Goal: Task Accomplishment & Management: Manage account settings

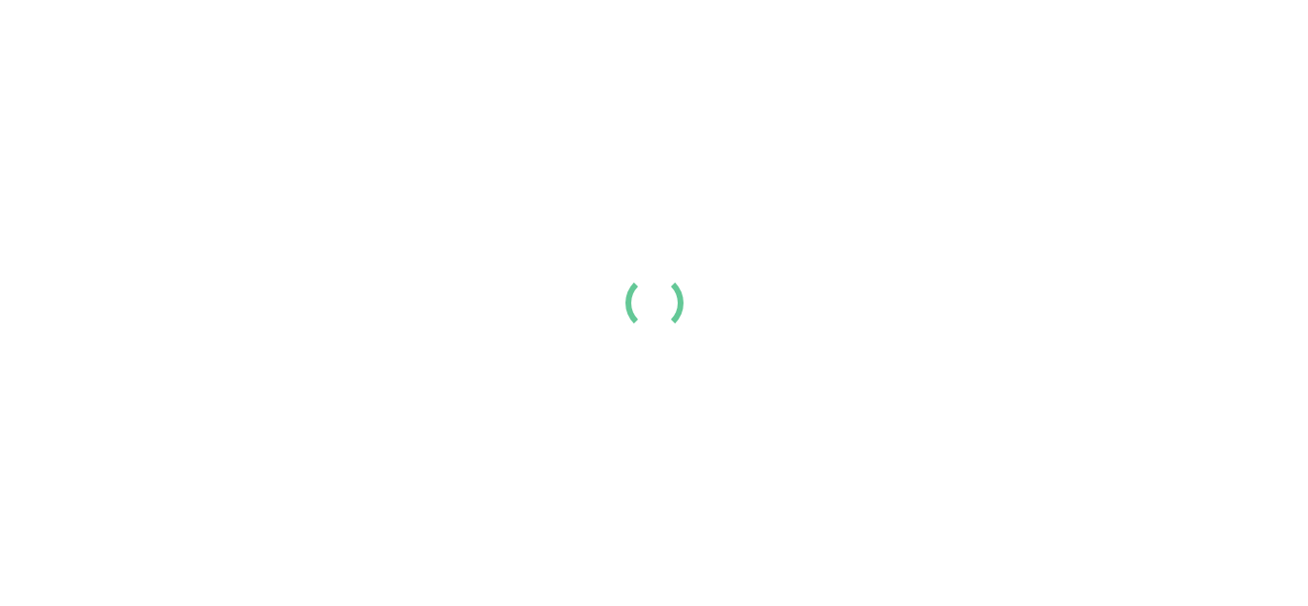
click at [632, 57] on div "Resume Templates Cover Letters About Login Create my resume" at bounding box center [654, 32] width 1220 height 50
click at [695, 57] on div "Resume Templates Cover Letters About Login Create my resume" at bounding box center [654, 32] width 1220 height 50
click at [638, 57] on div "Resume Templates Cover Letters About Login Create my resume" at bounding box center [654, 32] width 1220 height 50
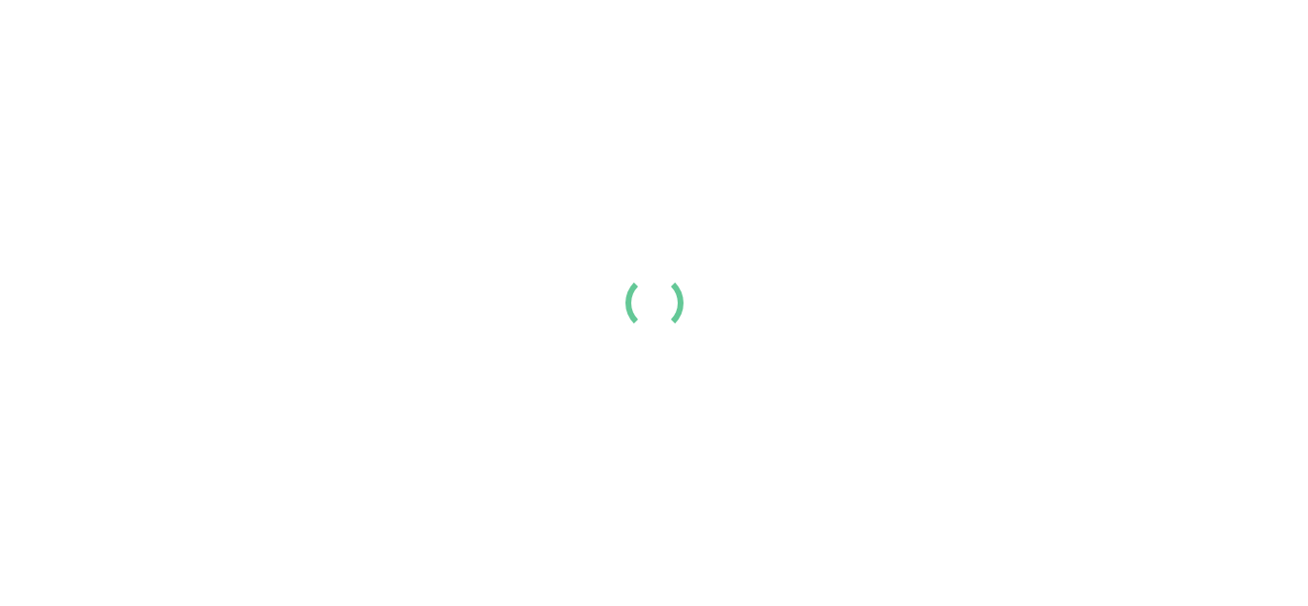
click at [638, 57] on div "Resume Templates Cover Letters About Login Create my resume" at bounding box center [654, 32] width 1220 height 50
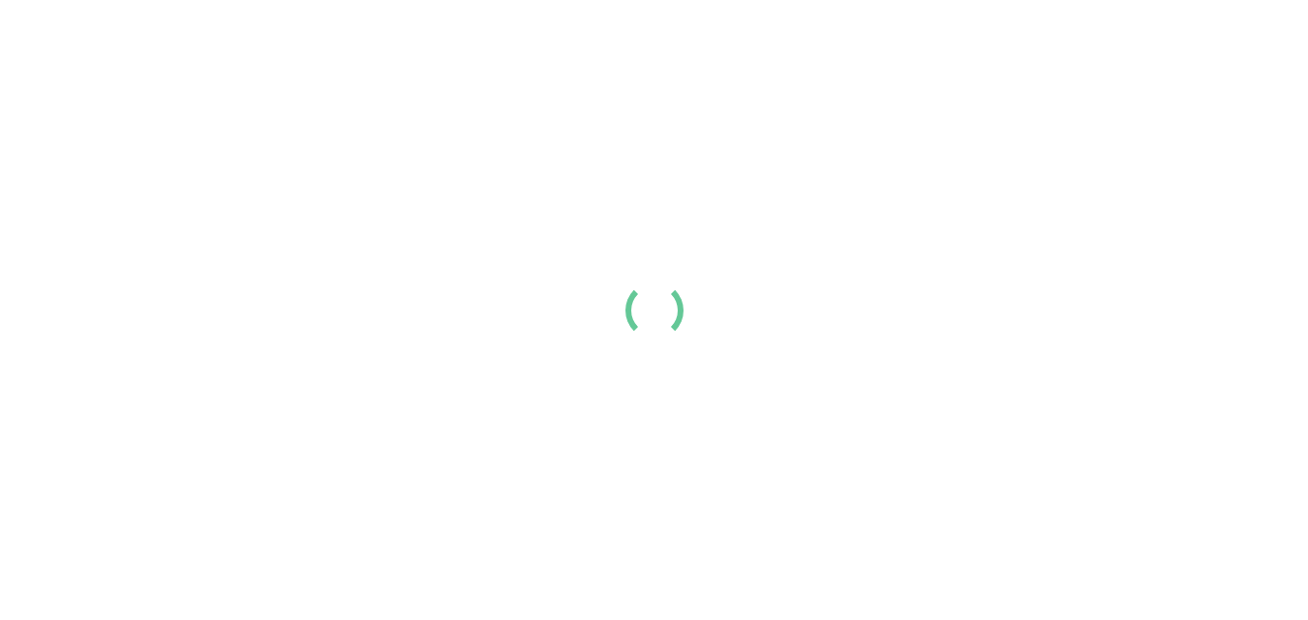
click at [647, 153] on div at bounding box center [654, 310] width 1308 height 620
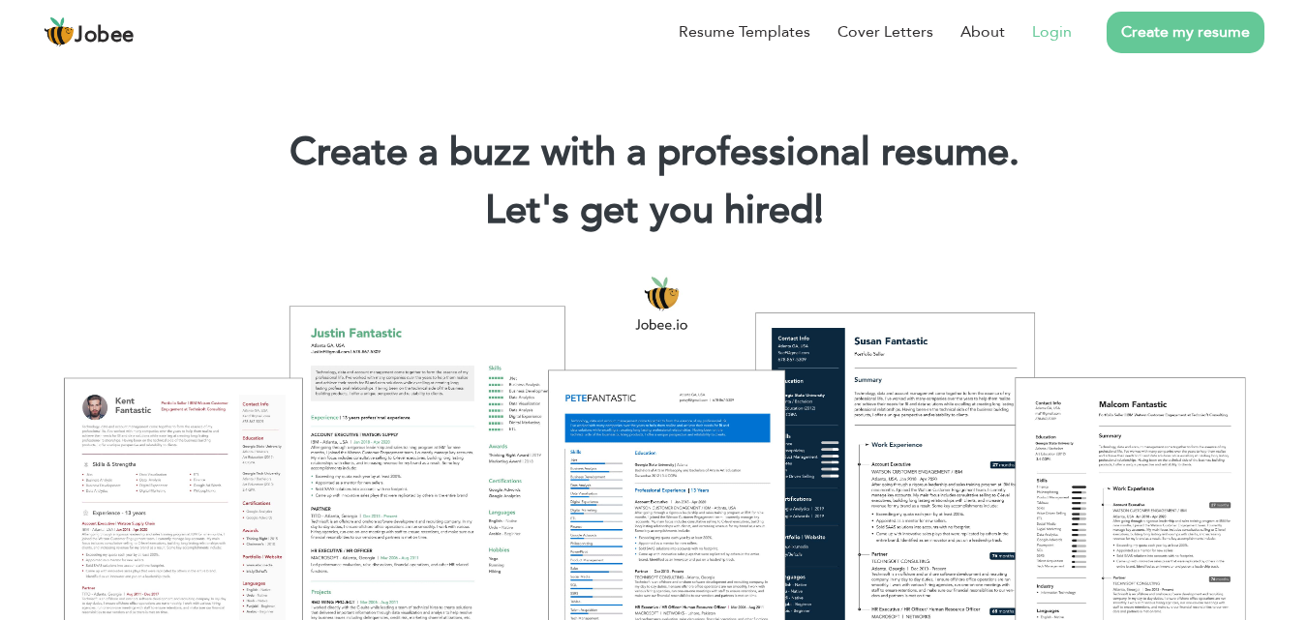
click at [1055, 26] on link "Login" at bounding box center [1052, 31] width 40 height 23
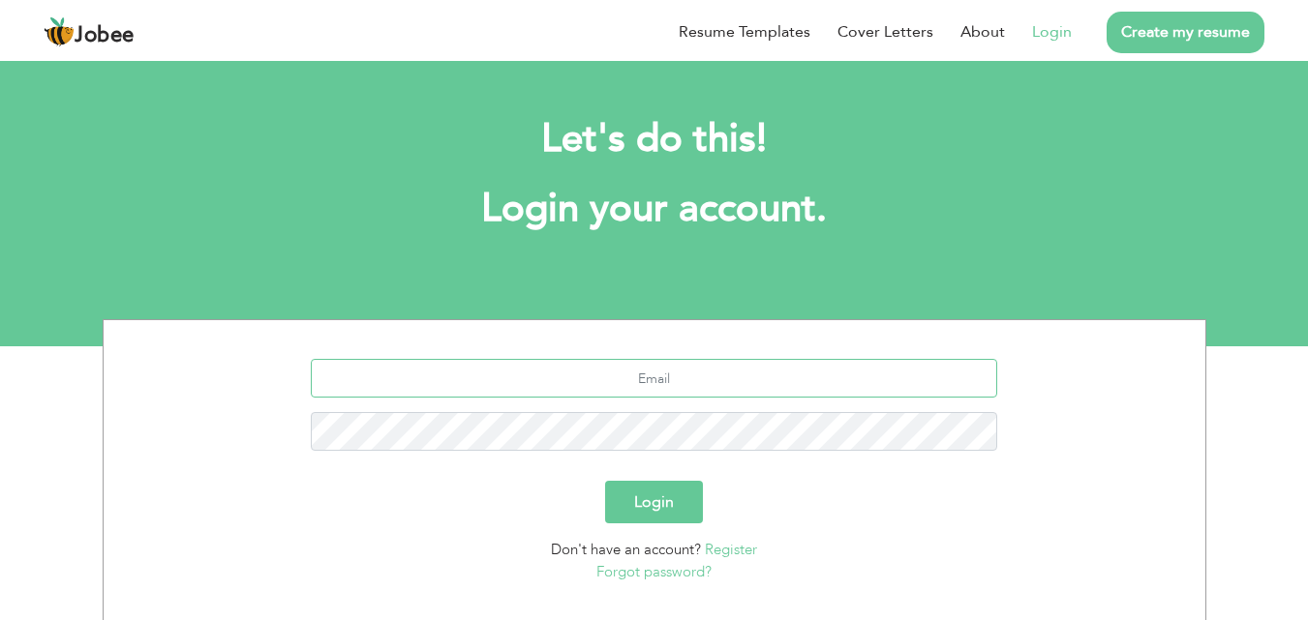
click at [648, 374] on input "text" at bounding box center [654, 378] width 686 height 39
type input "imshahzad563@gmail.com"
click at [646, 499] on button "Login" at bounding box center [654, 502] width 98 height 43
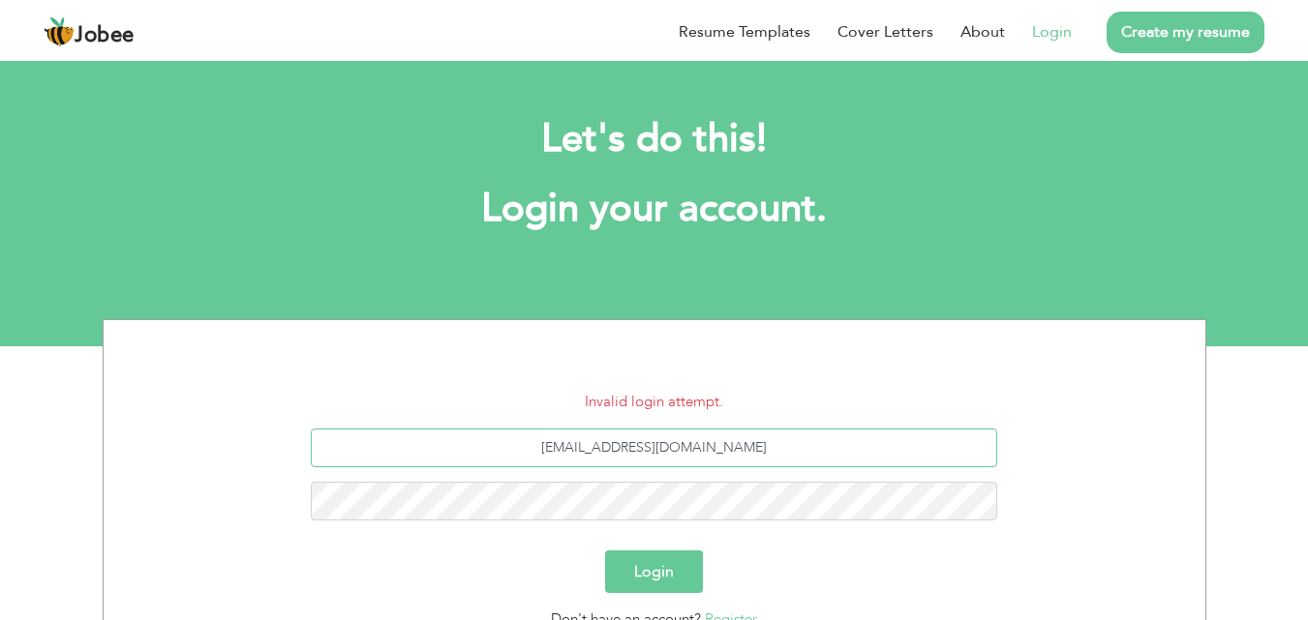
click at [757, 460] on input "[EMAIL_ADDRESS][DOMAIN_NAME]" at bounding box center [654, 448] width 686 height 39
type input "i"
type input "hereshahzad563@gmail.com"
click at [605, 551] on button "Login" at bounding box center [654, 572] width 98 height 43
click at [636, 555] on button "Login" at bounding box center [654, 572] width 98 height 43
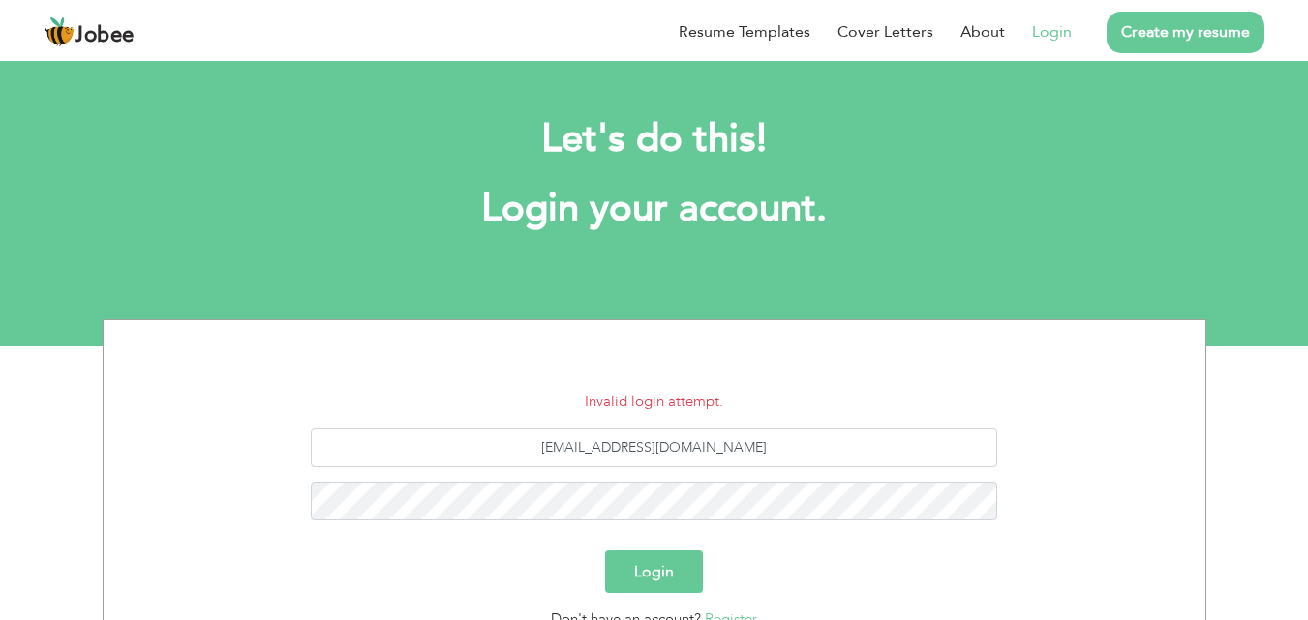
scroll to position [184, 0]
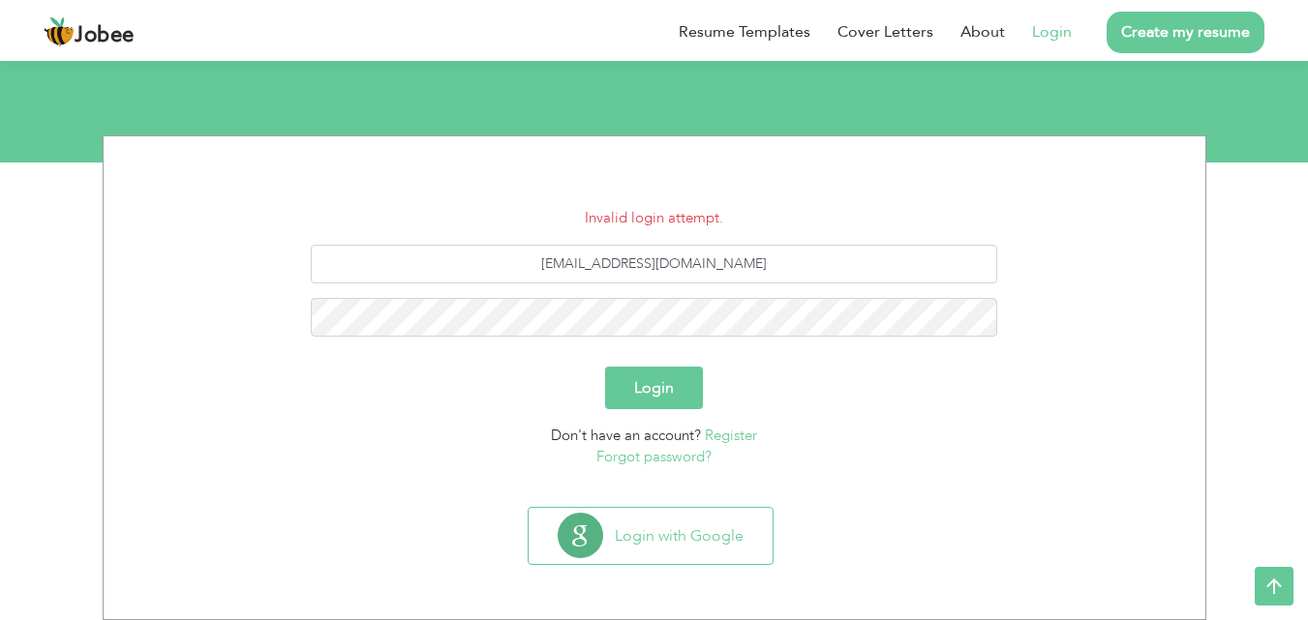
click at [680, 454] on link "Forgot password?" at bounding box center [653, 456] width 115 height 19
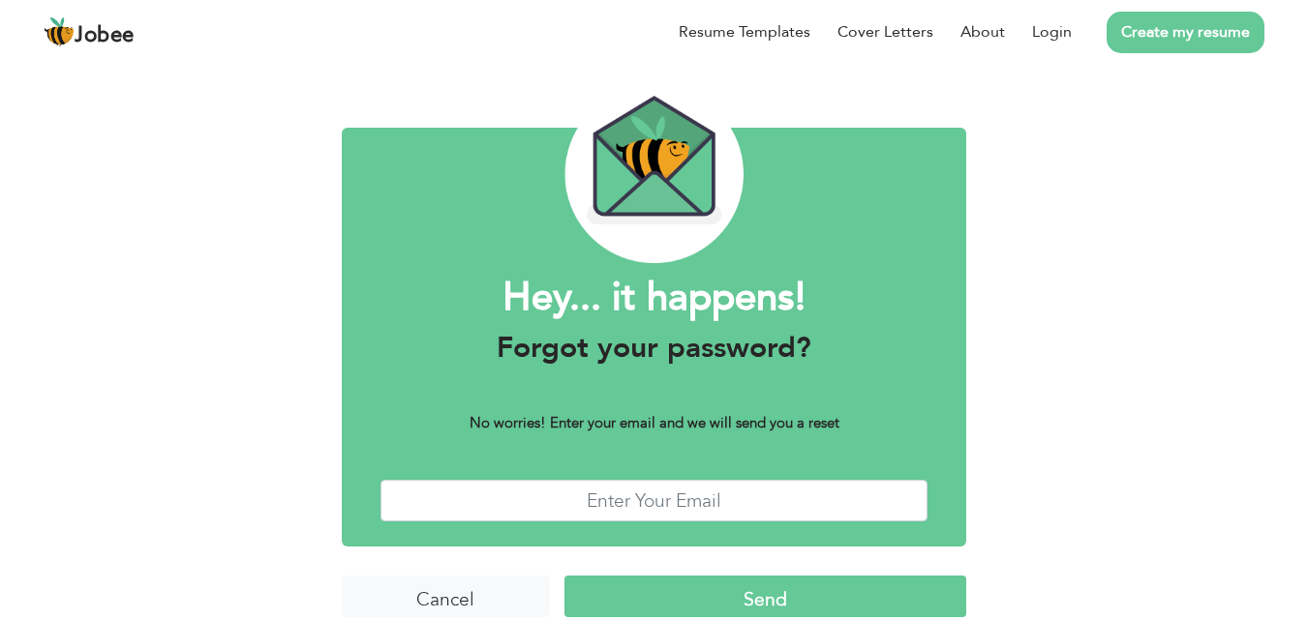
scroll to position [76, 0]
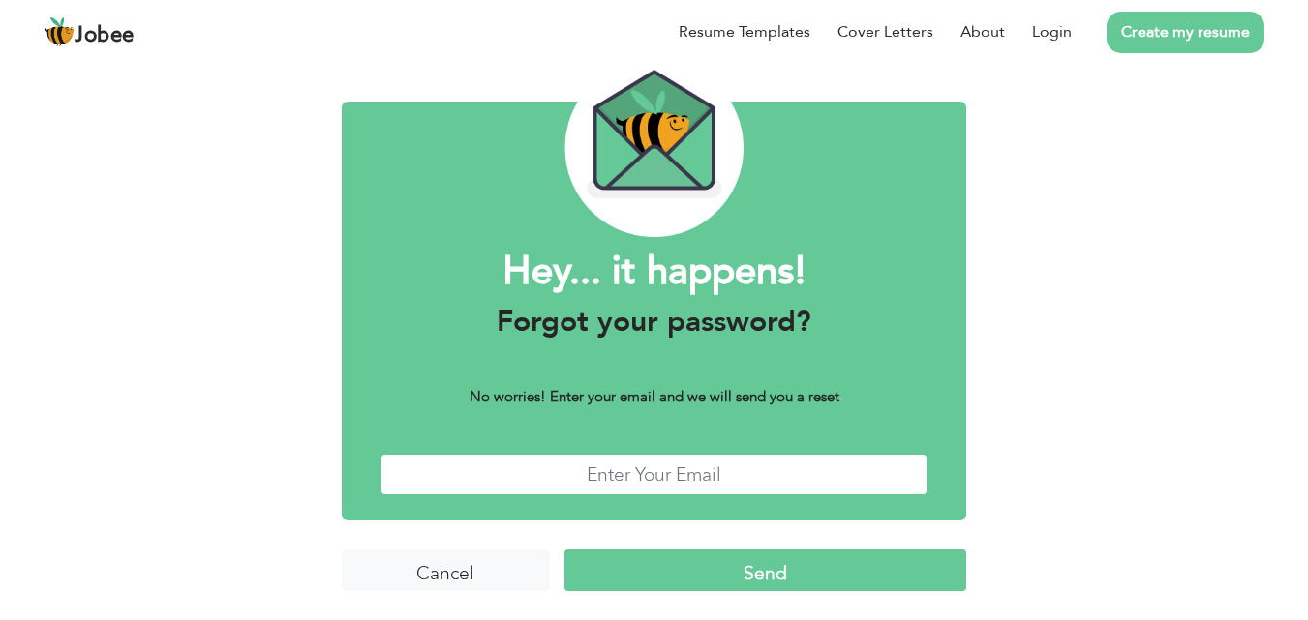
click at [665, 475] on input "text" at bounding box center [654, 475] width 548 height 42
type input "[EMAIL_ADDRESS][DOMAIN_NAME]"
click at [677, 569] on input "Send" at bounding box center [765, 571] width 402 height 42
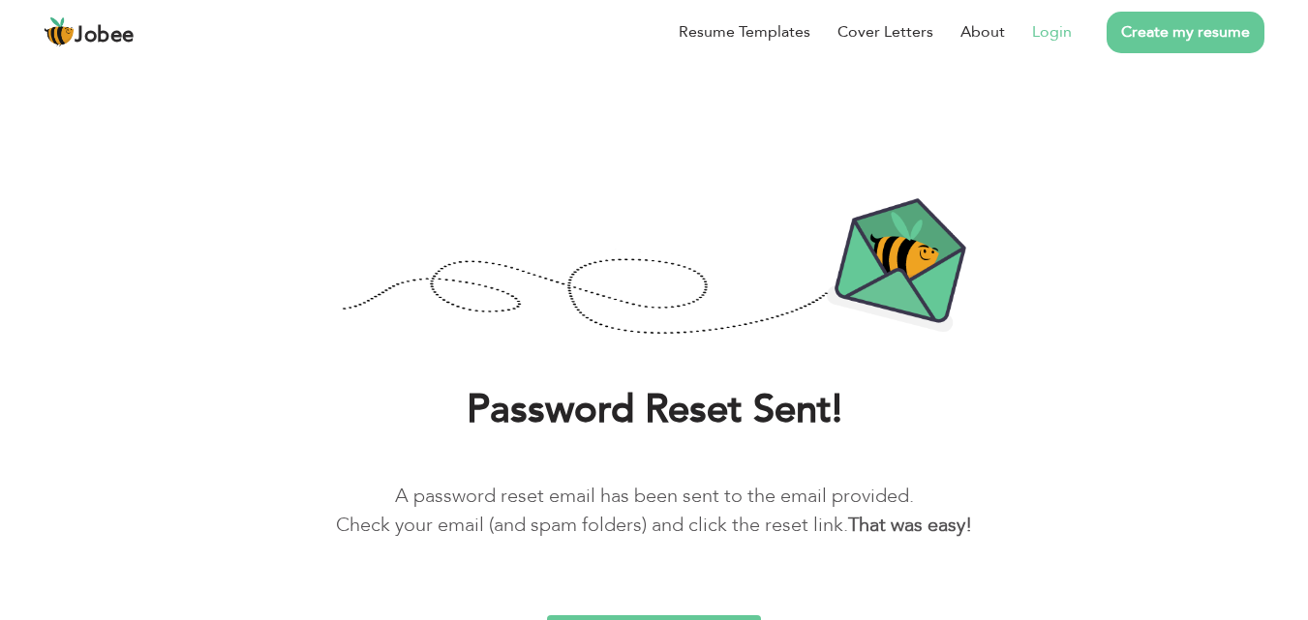
click at [1058, 31] on link "Login" at bounding box center [1052, 31] width 40 height 23
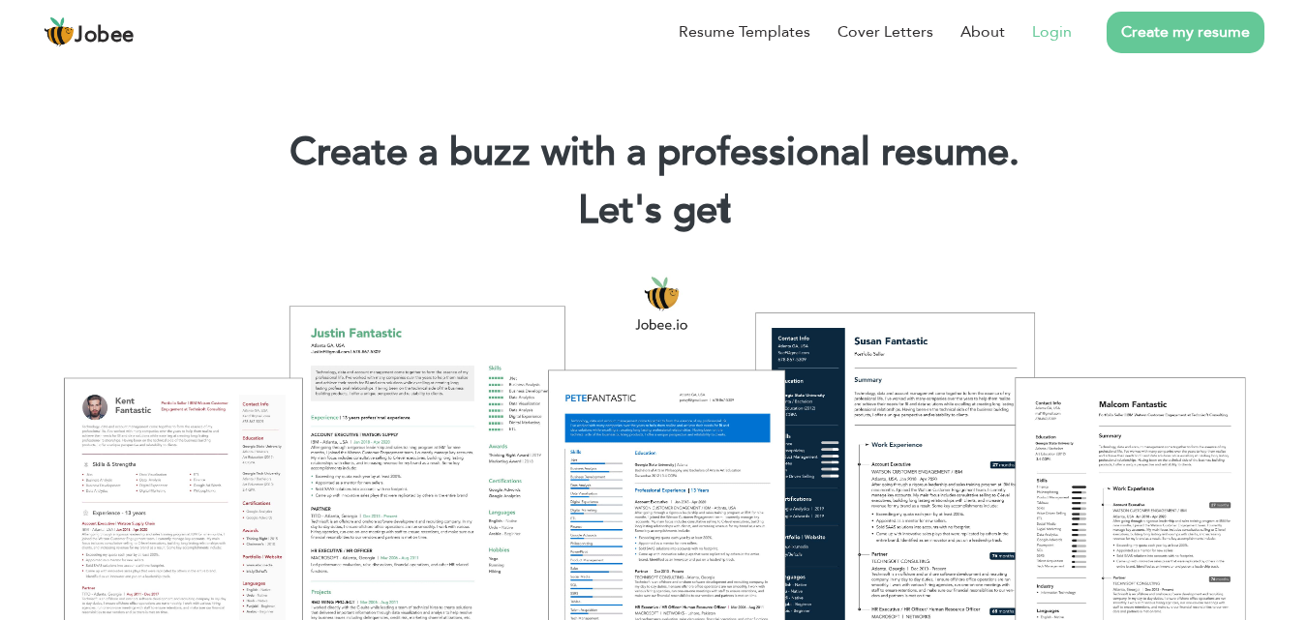
click at [1050, 40] on link "Login" at bounding box center [1052, 31] width 40 height 23
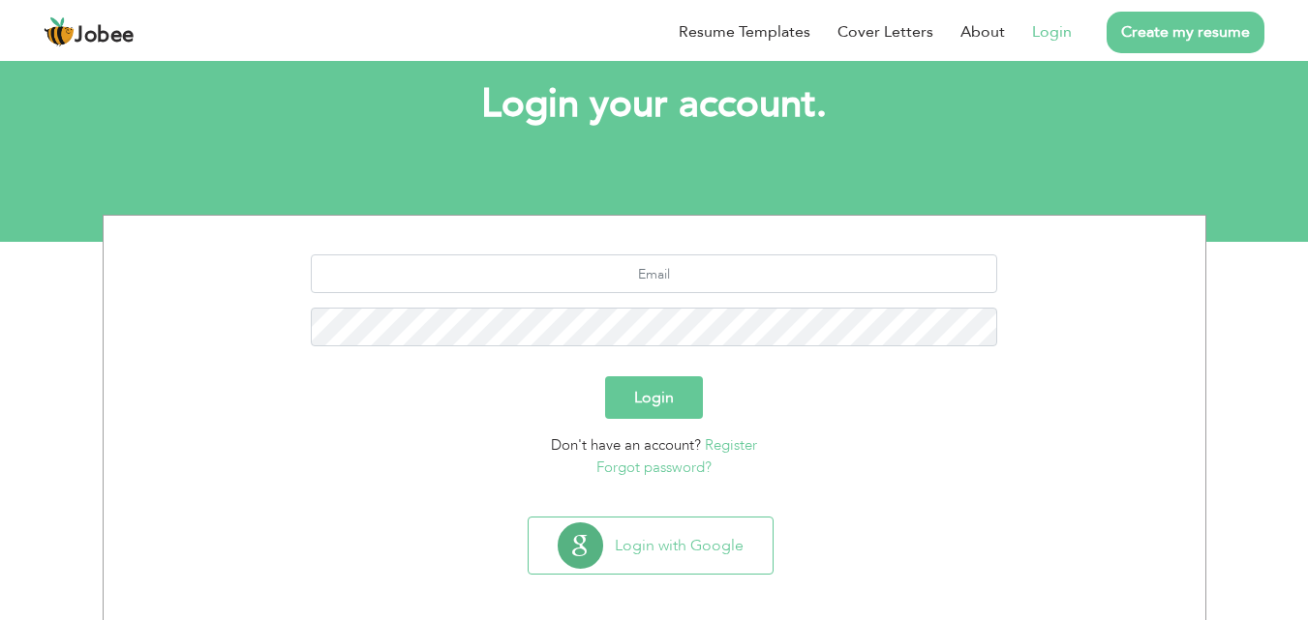
scroll to position [114, 0]
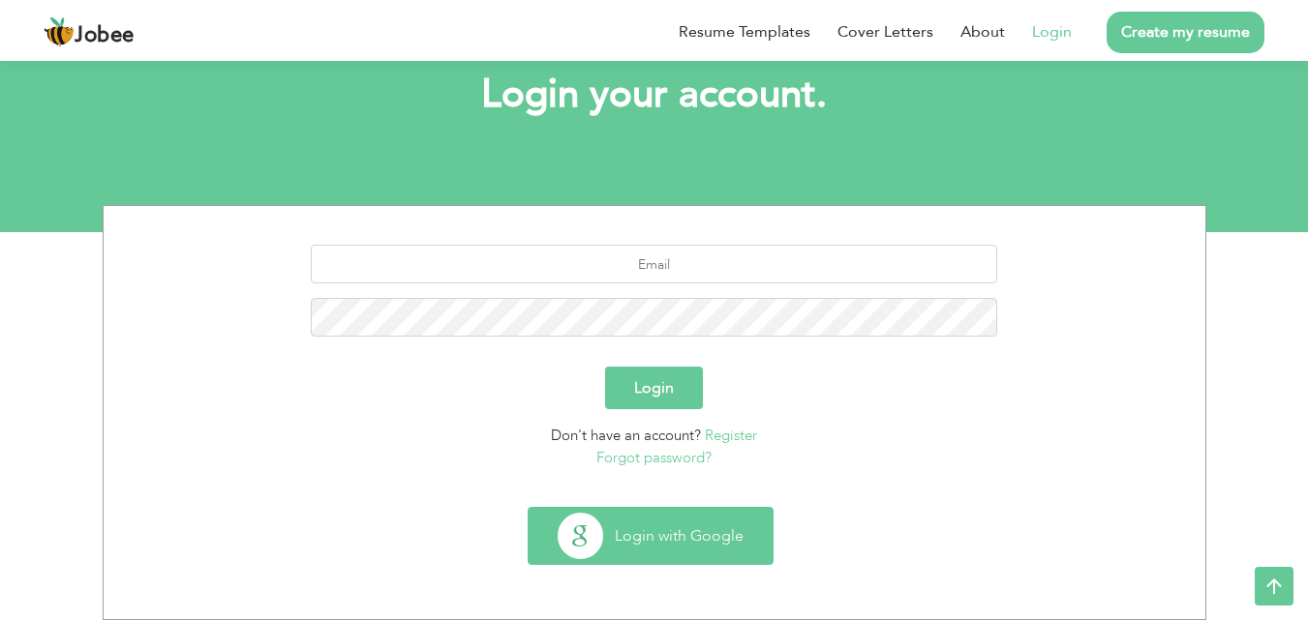
click at [674, 526] on button "Login with Google" at bounding box center [650, 536] width 244 height 56
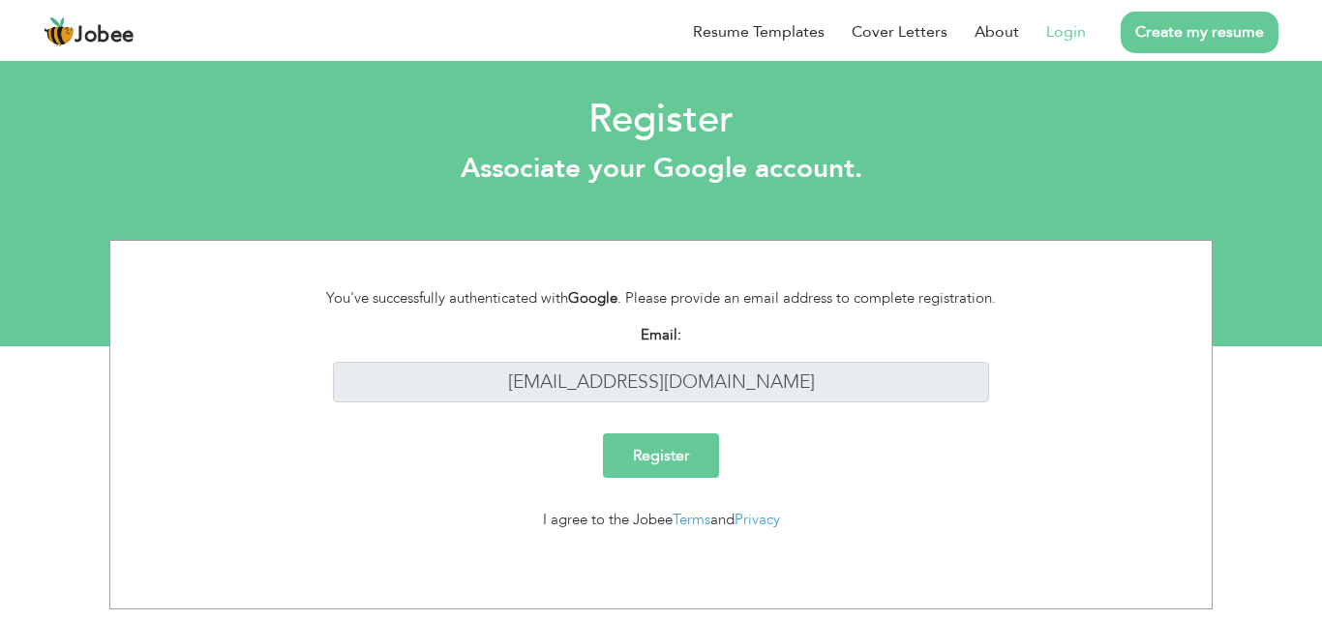
click at [681, 458] on input "Register" at bounding box center [661, 456] width 116 height 45
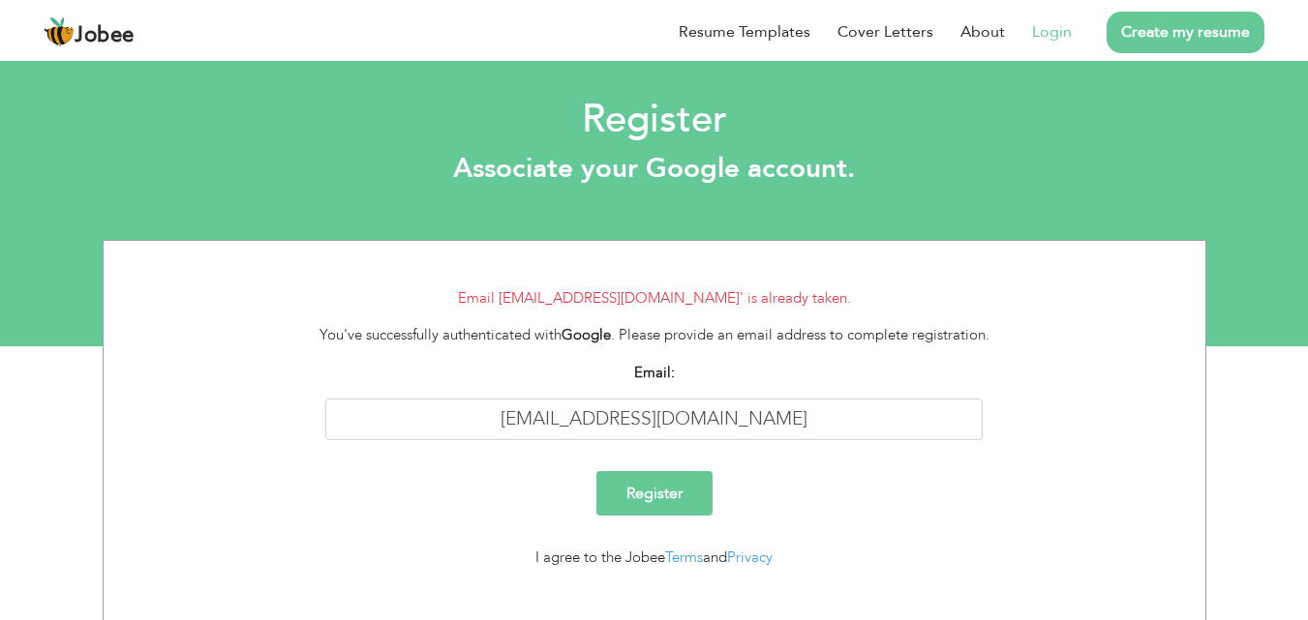
click at [1054, 29] on link "Login" at bounding box center [1052, 31] width 40 height 23
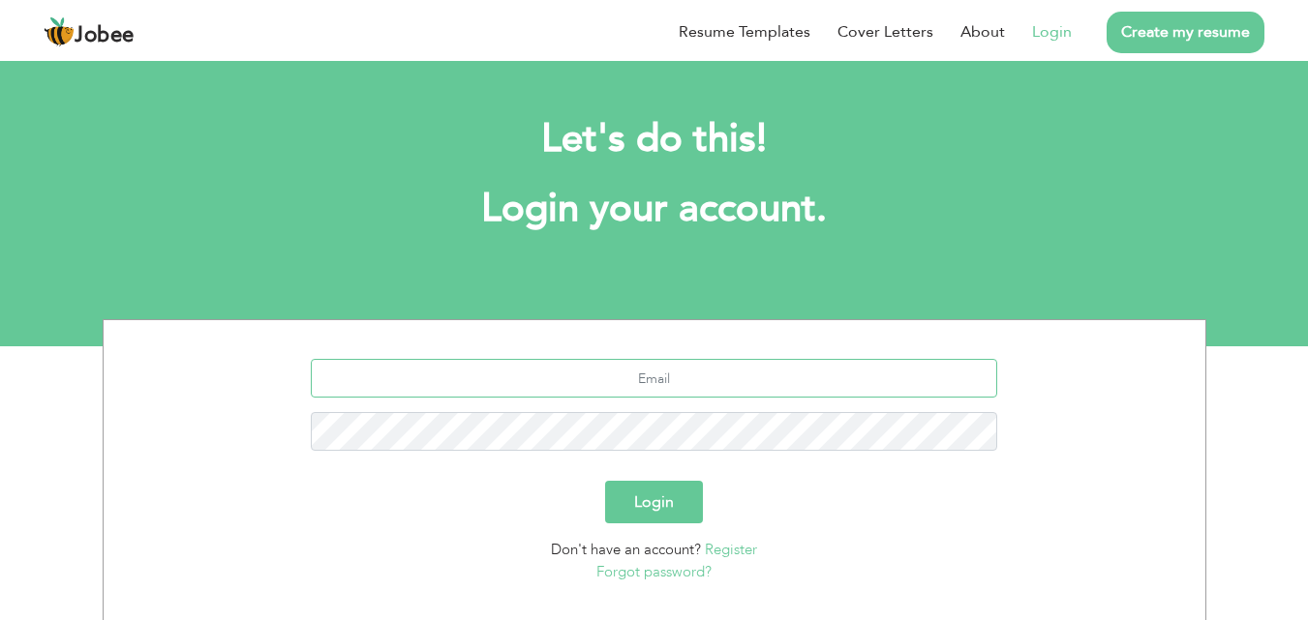
click at [631, 378] on input "text" at bounding box center [654, 378] width 686 height 39
type input "[EMAIL_ADDRESS][DOMAIN_NAME]"
click at [605, 481] on button "Login" at bounding box center [654, 502] width 98 height 43
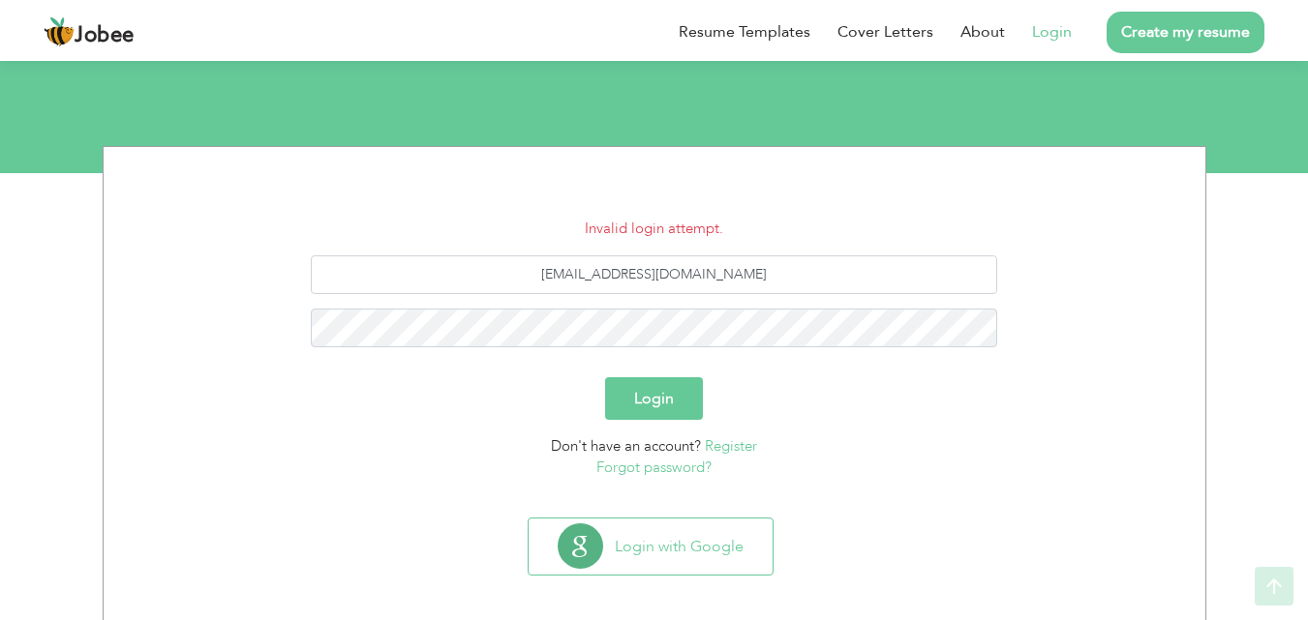
scroll to position [184, 0]
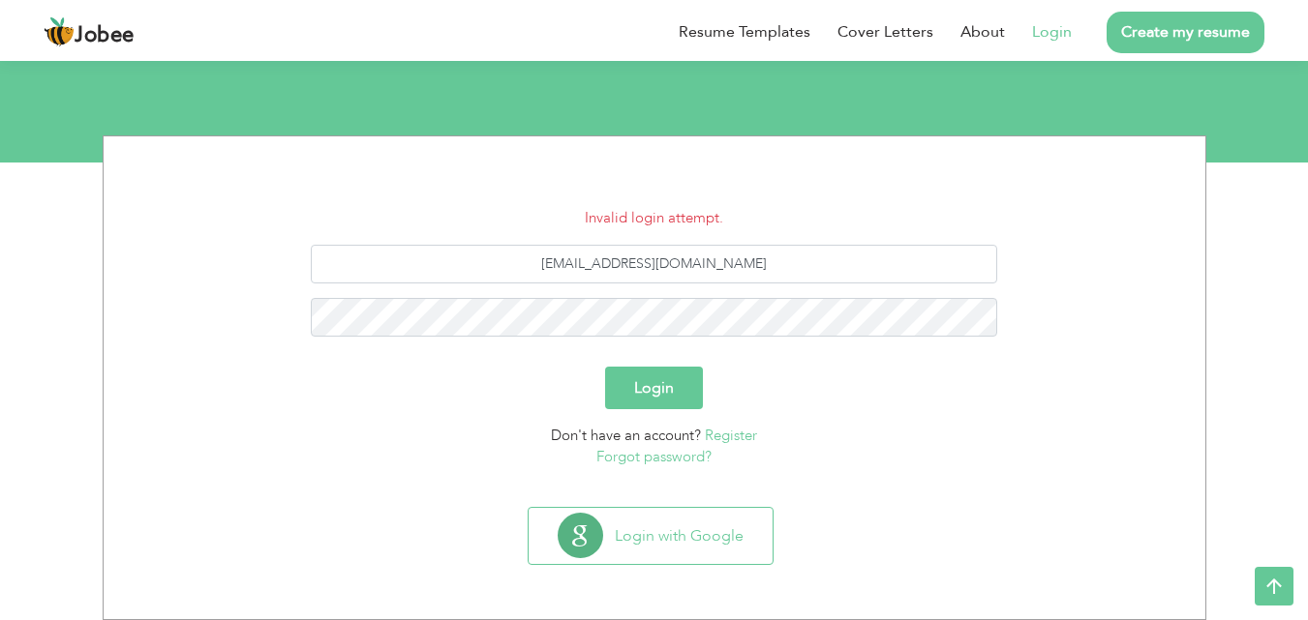
click at [671, 461] on link "Forgot password?" at bounding box center [653, 456] width 115 height 19
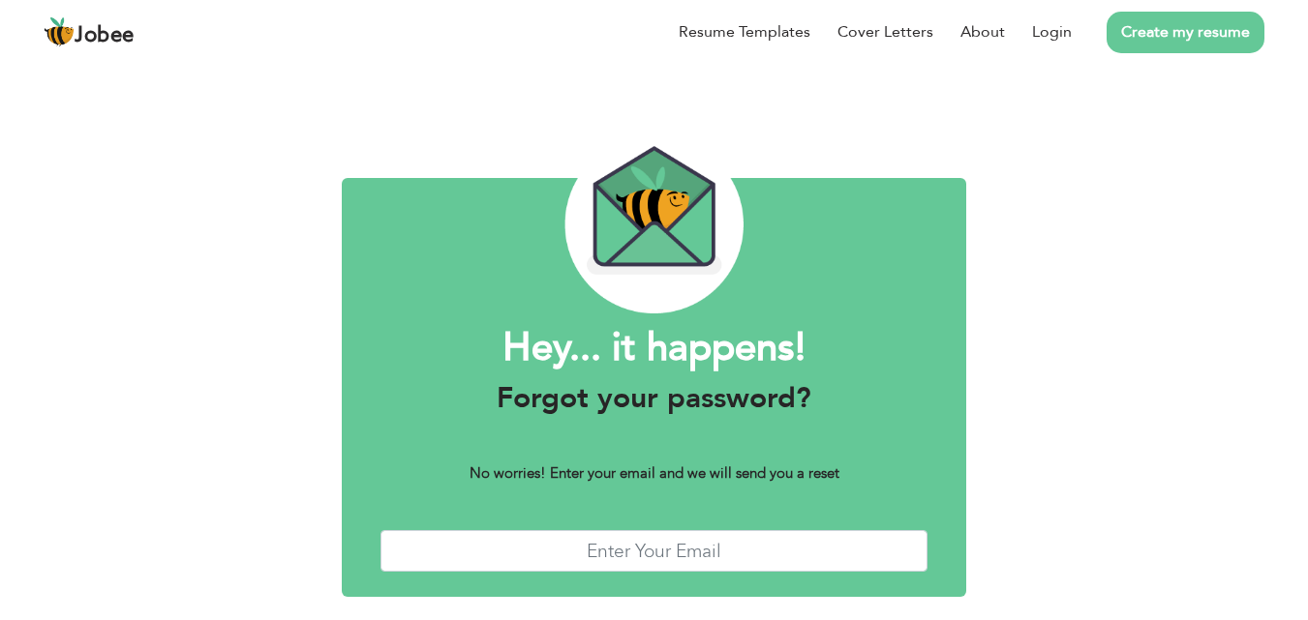
scroll to position [76, 0]
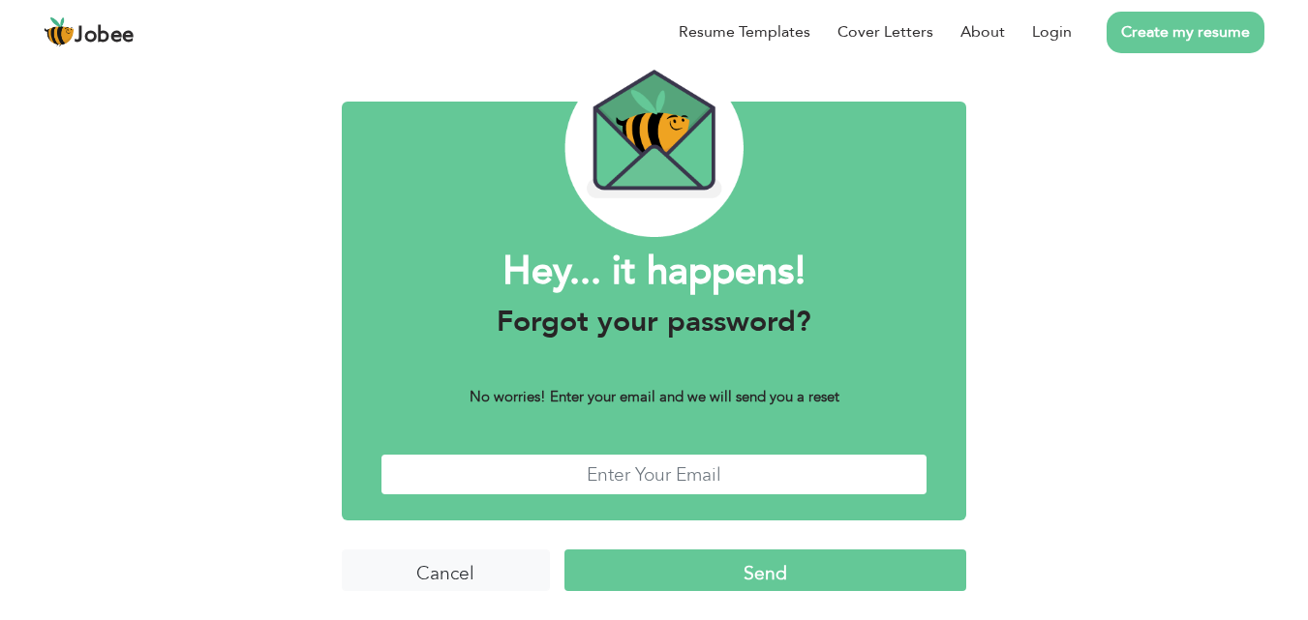
drag, startPoint x: 0, startPoint y: 0, endPoint x: 671, endPoint y: 461, distance: 813.7
click at [671, 461] on input "text" at bounding box center [654, 475] width 548 height 42
type input "[EMAIL_ADDRESS][DOMAIN_NAME]"
click at [675, 568] on input "Send" at bounding box center [765, 571] width 402 height 42
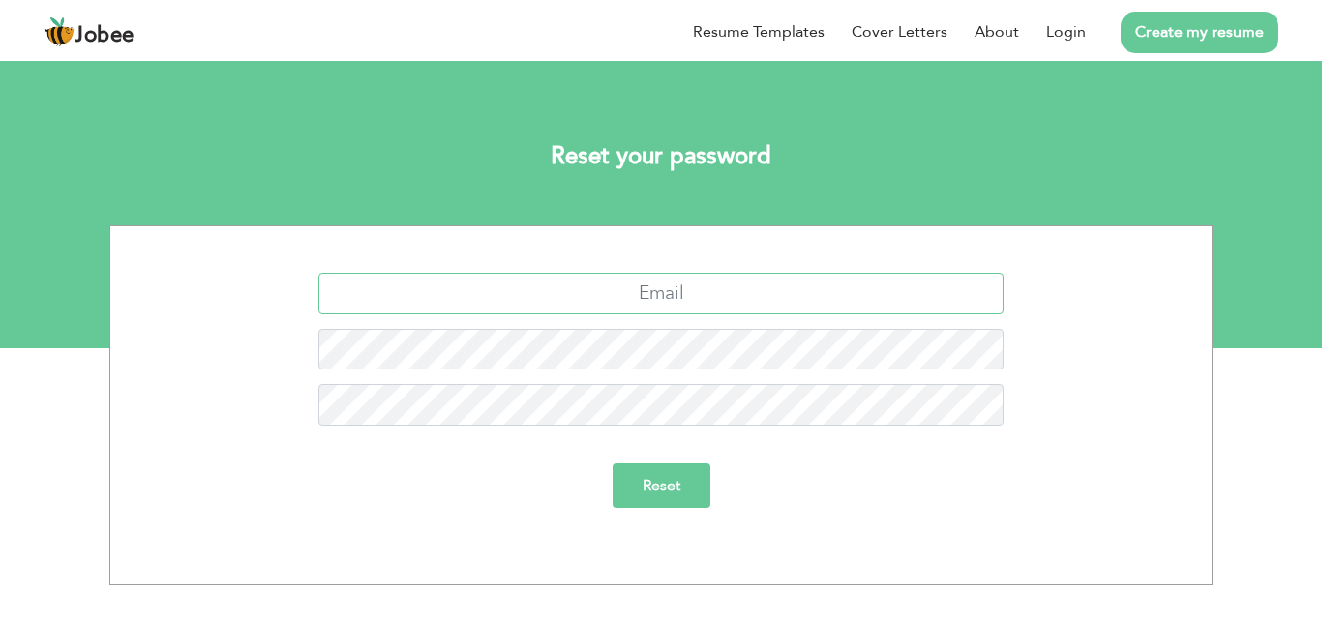
click at [672, 294] on input "text" at bounding box center [661, 294] width 686 height 42
type input "hereshahzad563@gmail.com"
click at [637, 474] on input "Reset" at bounding box center [662, 486] width 98 height 45
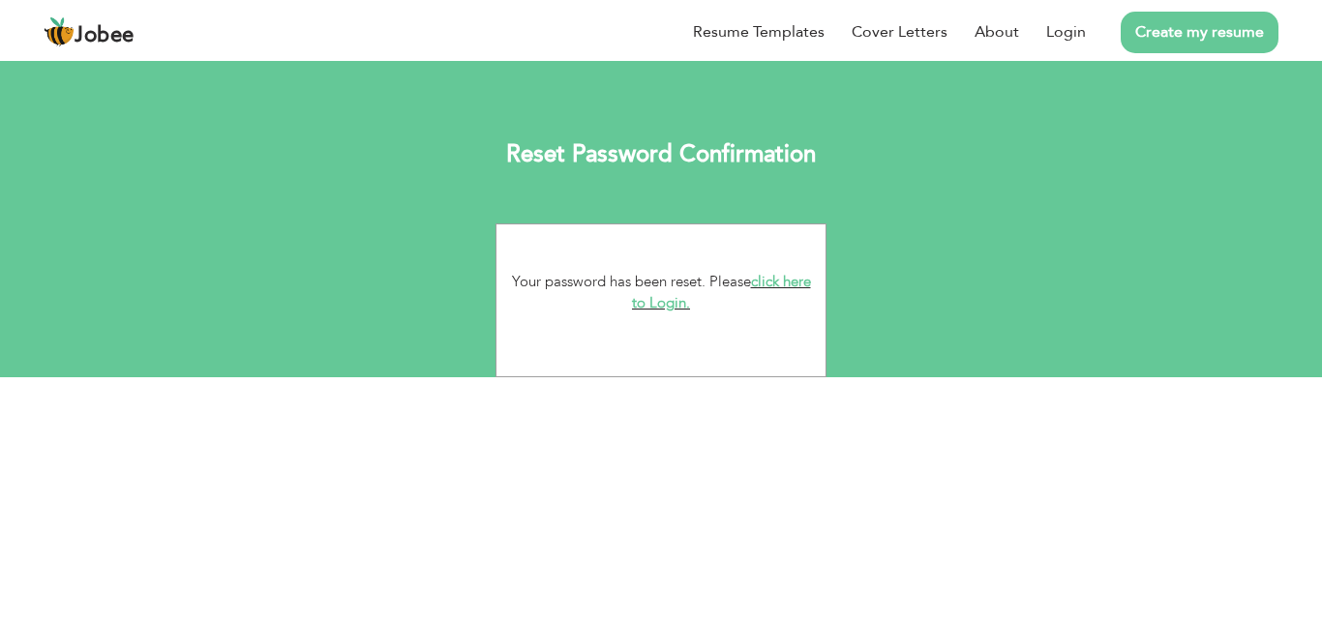
click at [676, 298] on link "click here to Login." at bounding box center [721, 293] width 179 height 42
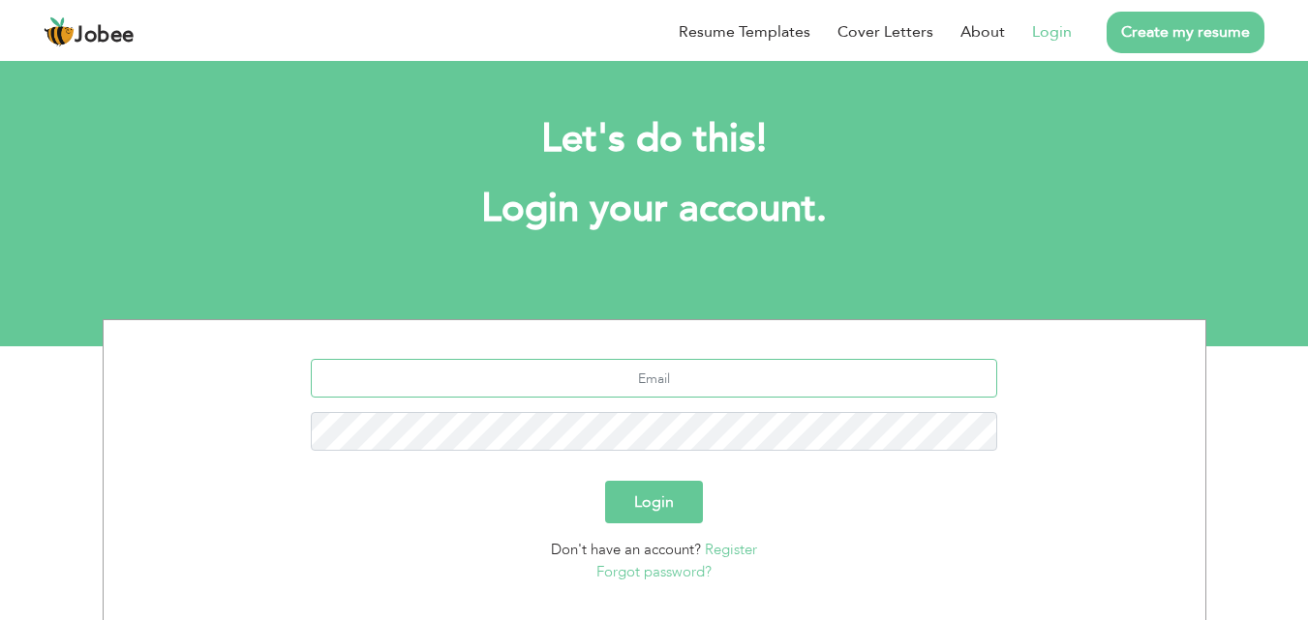
click at [652, 369] on input "text" at bounding box center [654, 378] width 686 height 39
type input "[EMAIL_ADDRESS][DOMAIN_NAME]"
click at [629, 491] on button "Login" at bounding box center [654, 502] width 98 height 43
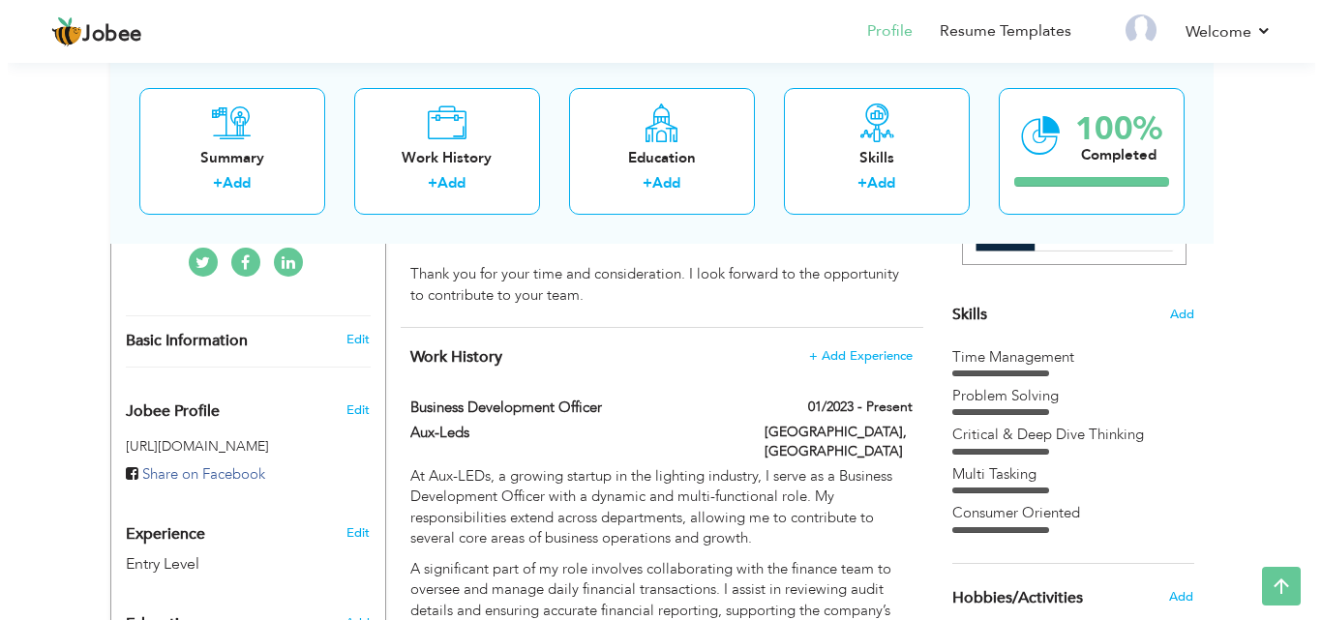
scroll to position [422, 0]
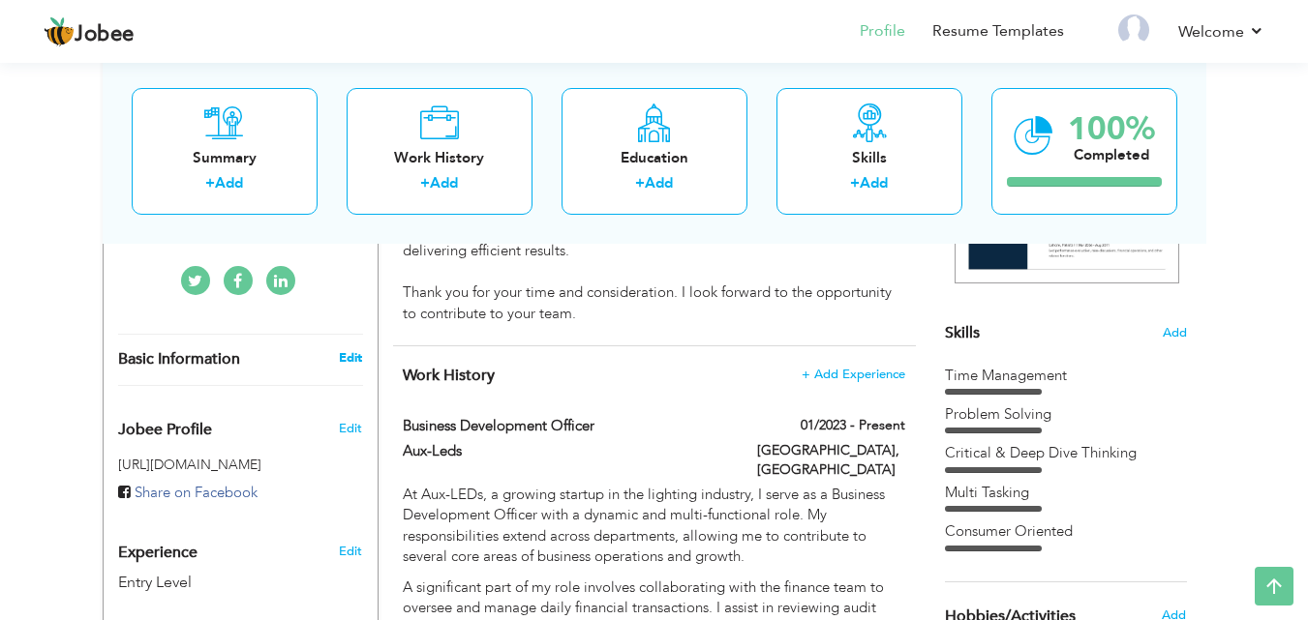
click at [345, 349] on link "Edit" at bounding box center [350, 357] width 23 height 17
type input "shahzad"
type input "saleem"
select select "number:166"
type input "[GEOGRAPHIC_DATA]"
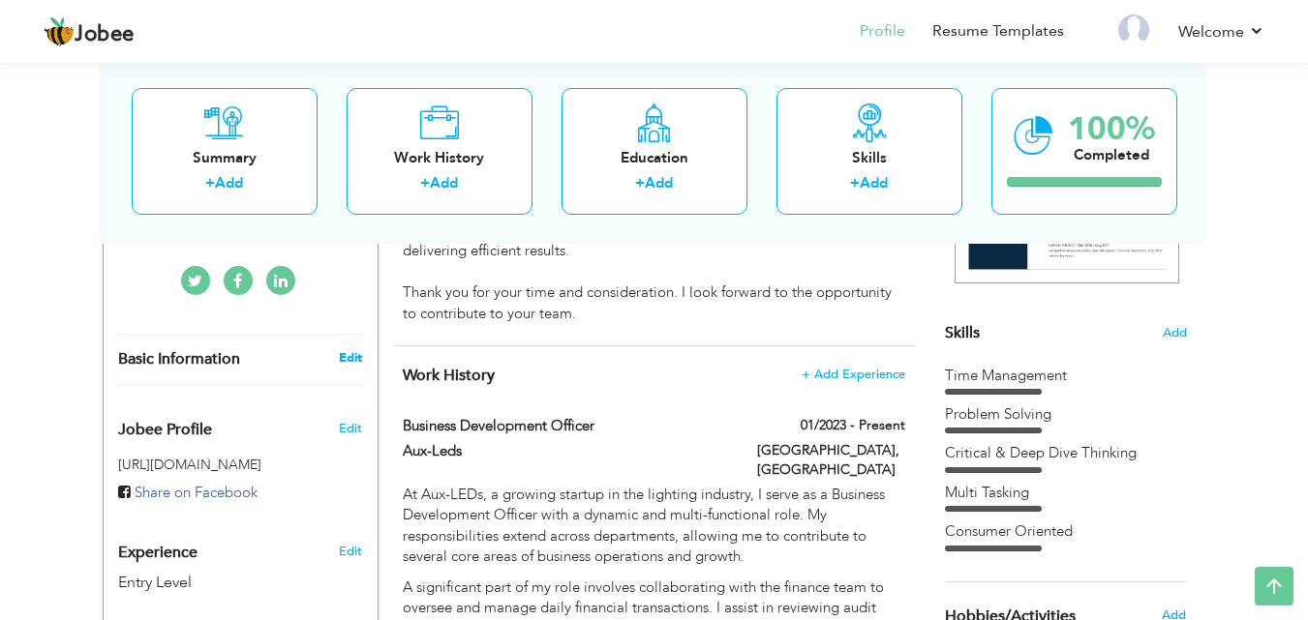
type input "[GEOGRAPHIC_DATA]"
select select "number:1"
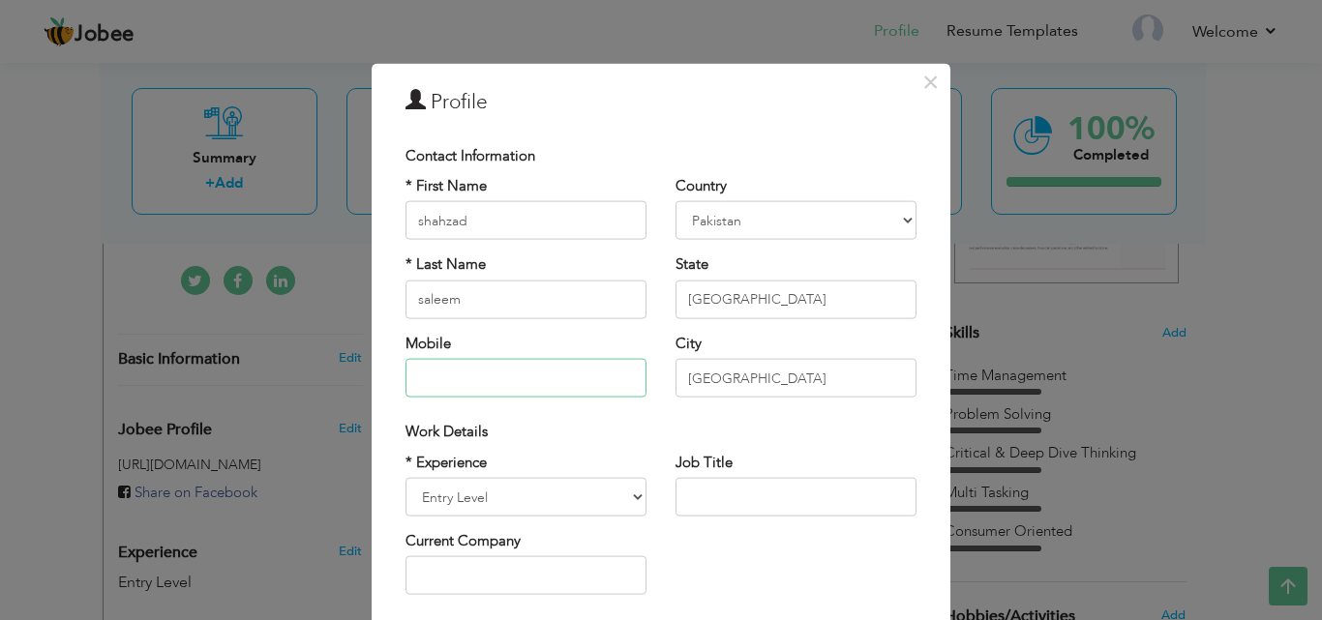
click at [425, 380] on input "text" at bounding box center [526, 378] width 241 height 39
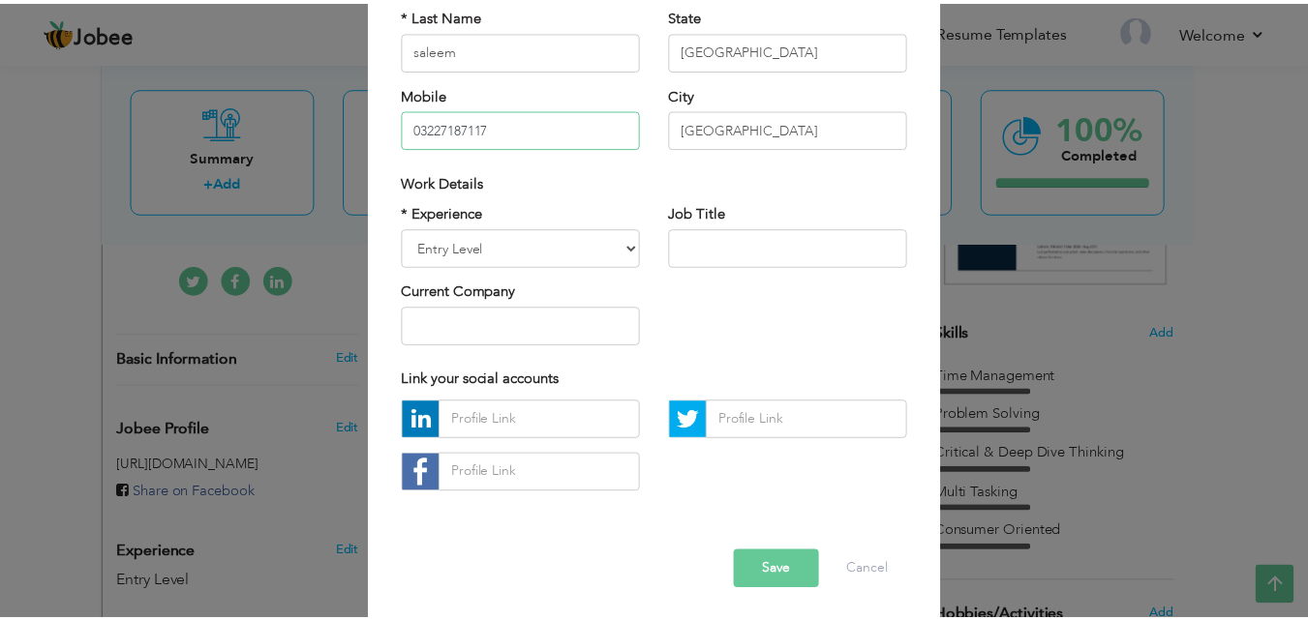
scroll to position [253, 0]
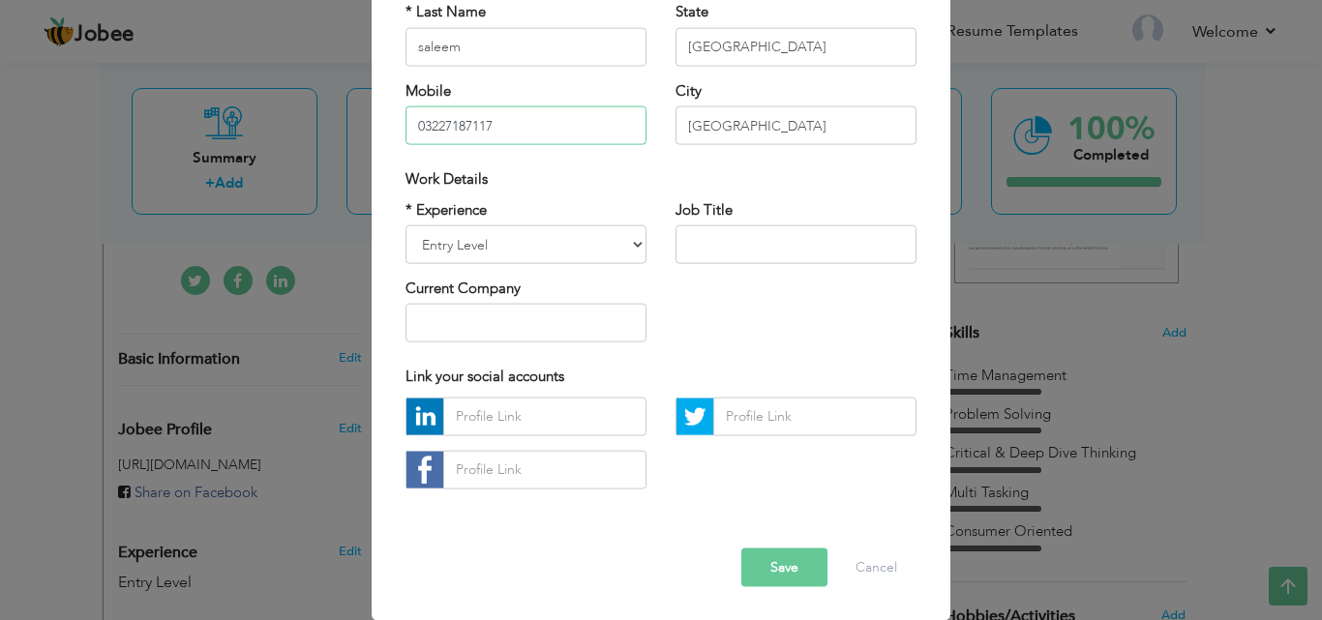
type input "03227187117"
click at [497, 242] on select "Entry Level Less than 1 Year 1 Year 2 Years 3 Years 4 Years 5 Years 6 Years 7 Y…" at bounding box center [526, 245] width 241 height 39
select select "number:6"
click at [406, 226] on select "Entry Level Less than 1 Year 1 Year 2 Years 3 Years 4 Years 5 Years 6 Years 7 Y…" at bounding box center [526, 245] width 241 height 39
click at [690, 257] on input "text" at bounding box center [796, 245] width 241 height 39
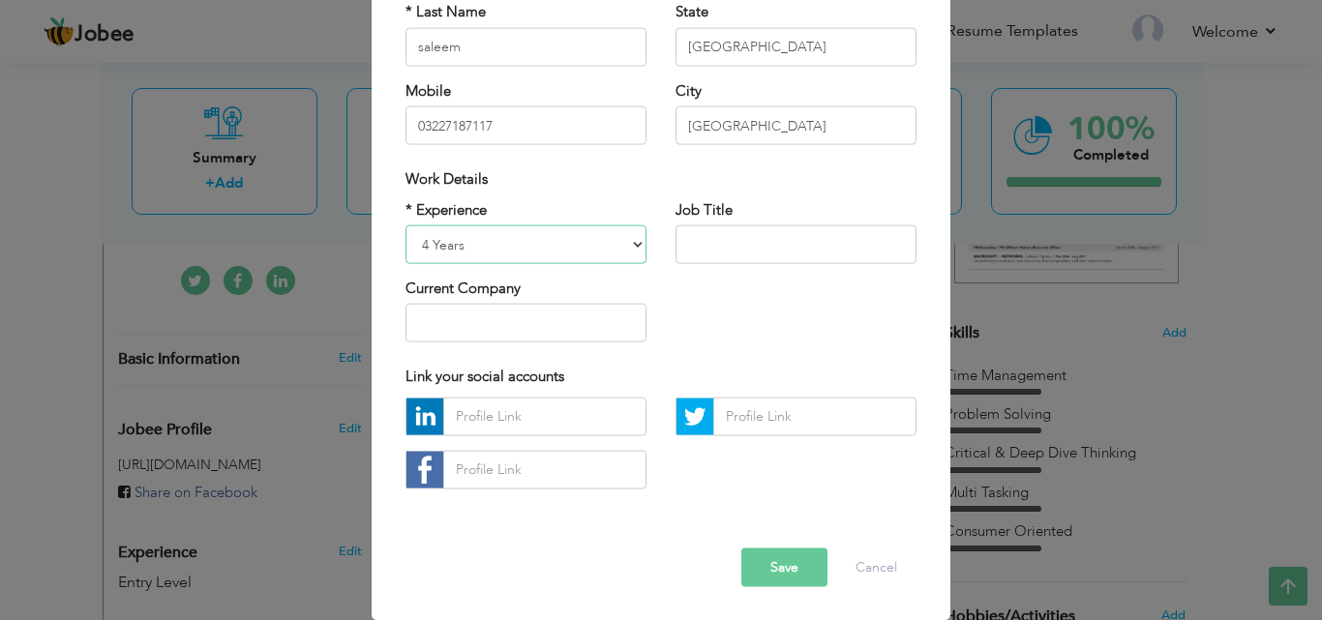
click at [622, 251] on select "Entry Level Less than 1 Year 1 Year 2 Years 3 Years 4 Years 5 Years 6 Years 7 Y…" at bounding box center [526, 245] width 241 height 39
click at [745, 317] on div "* Experience Entry Level Less than 1 Year 1 Year 2 Years 3 Years 4 Years 5 Year…" at bounding box center [661, 278] width 540 height 158
click at [855, 561] on button "Cancel" at bounding box center [876, 567] width 80 height 39
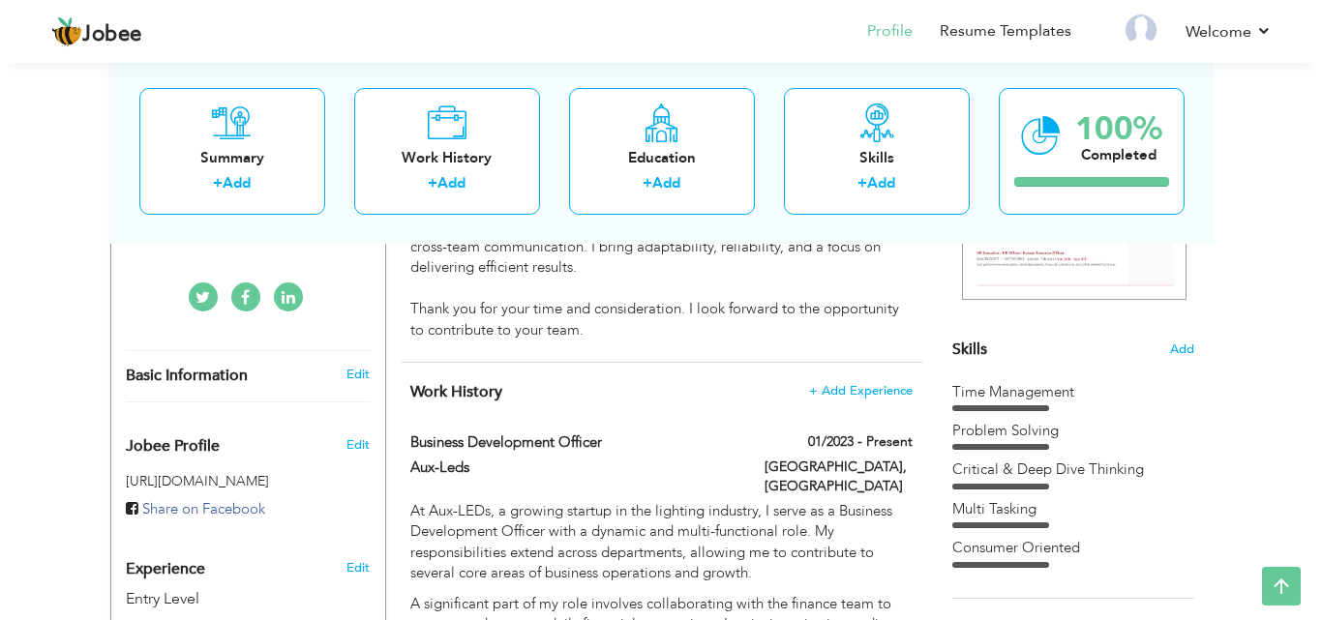
scroll to position [399, 0]
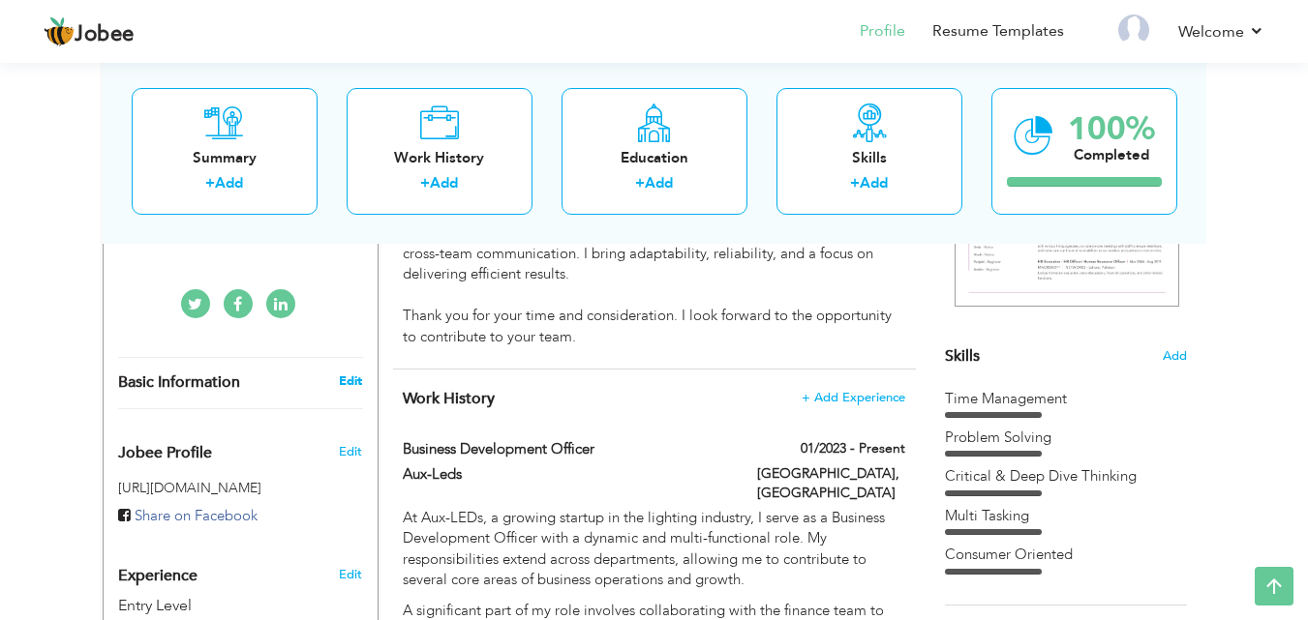
click at [343, 373] on link "Edit" at bounding box center [350, 381] width 23 height 17
select select "number:1"
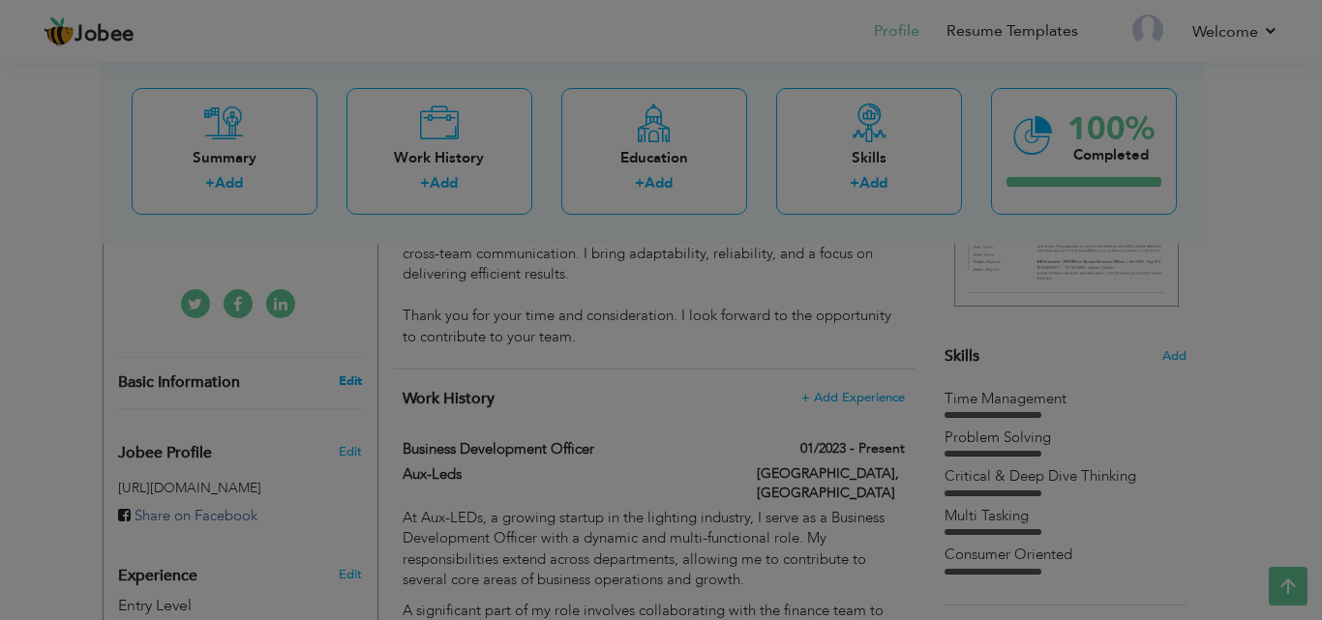
scroll to position [0, 0]
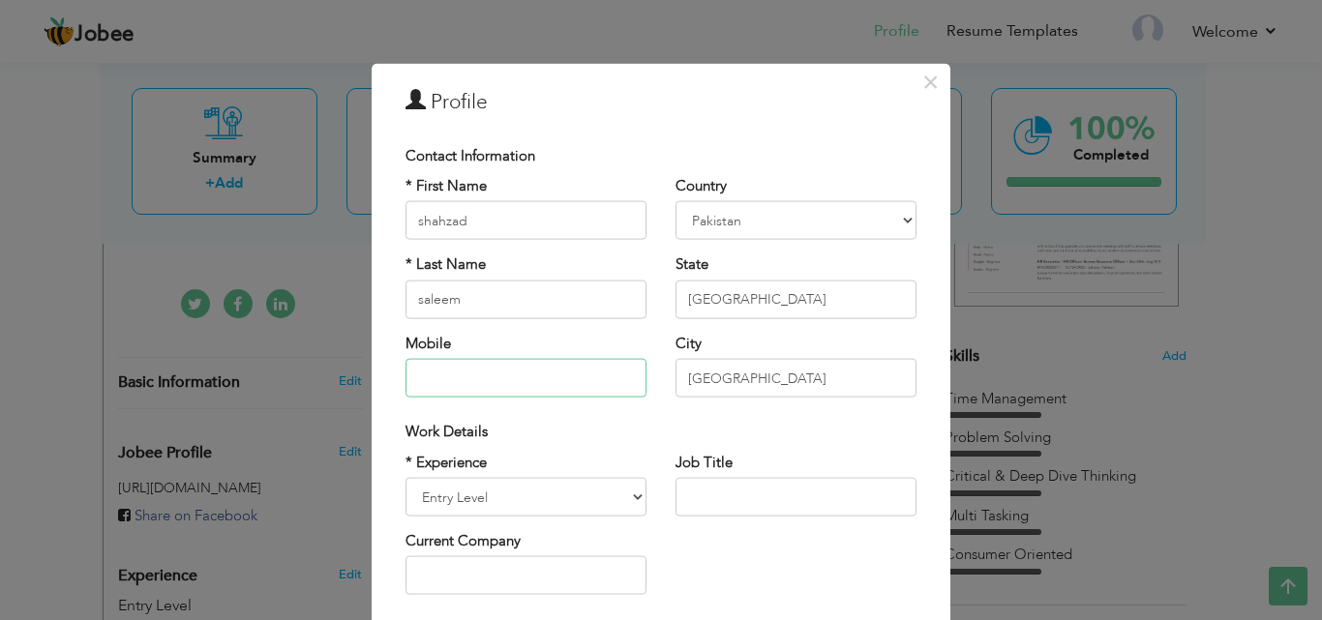
click at [454, 375] on input "text" at bounding box center [526, 378] width 241 height 39
type input "03227187117"
click at [768, 419] on div "Work Details" at bounding box center [661, 432] width 540 height 40
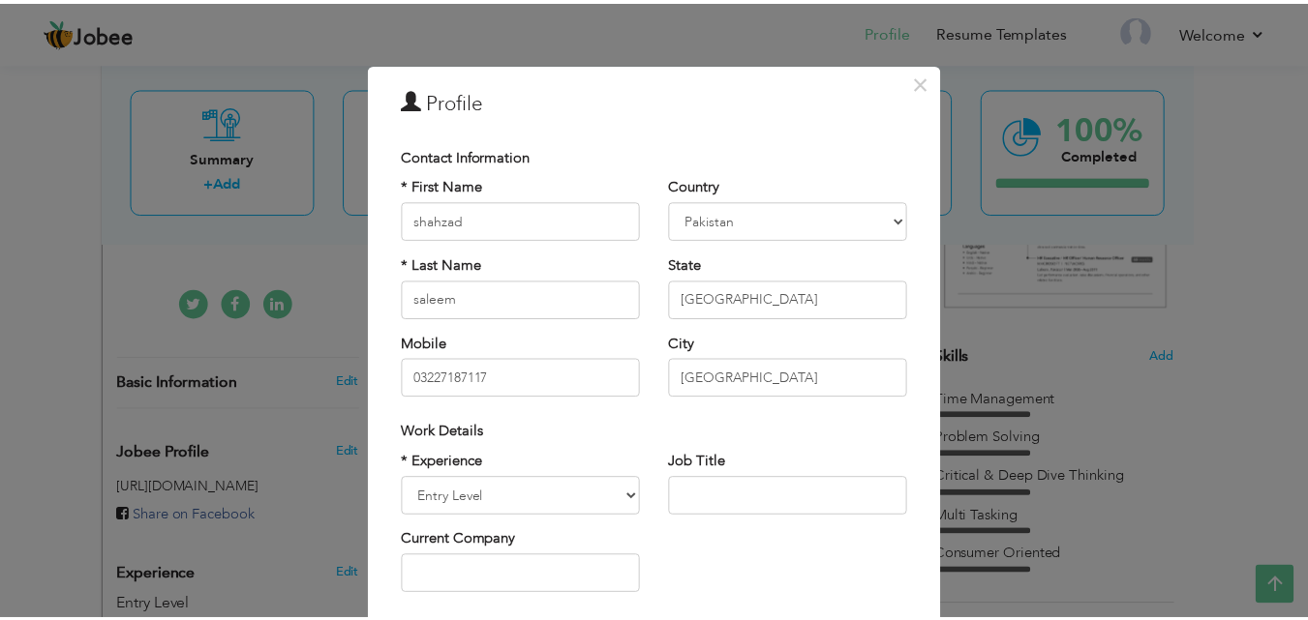
scroll to position [253, 0]
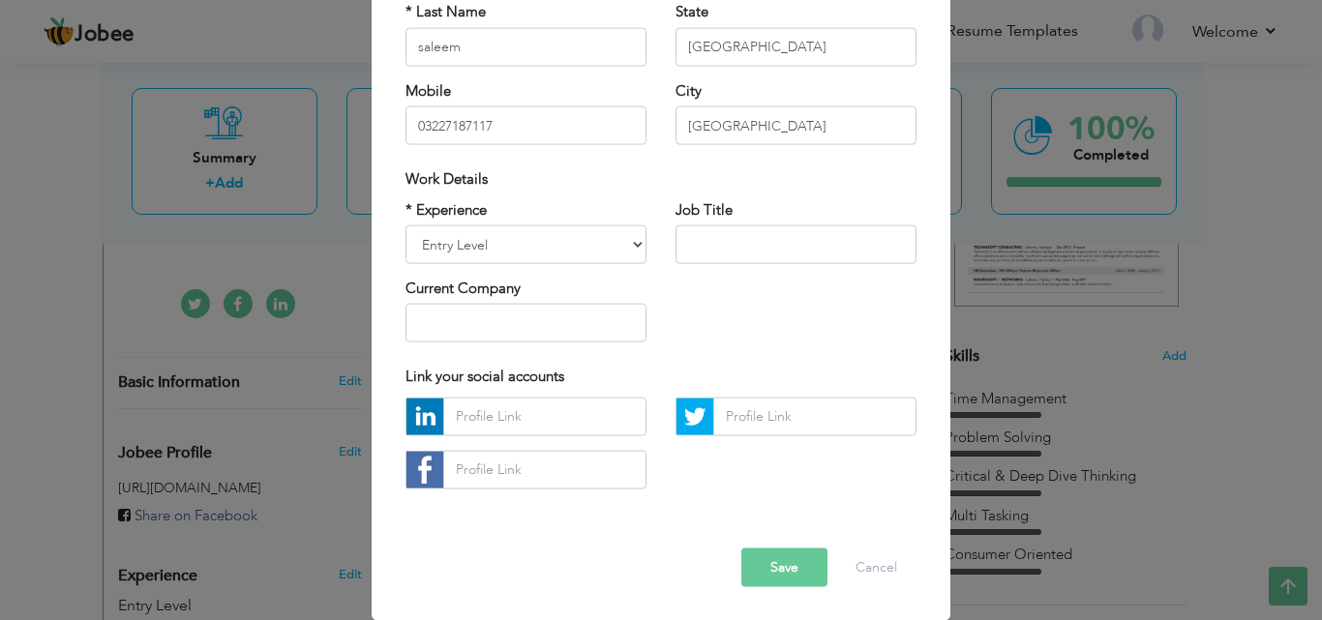
click at [800, 569] on button "Save" at bounding box center [784, 567] width 86 height 39
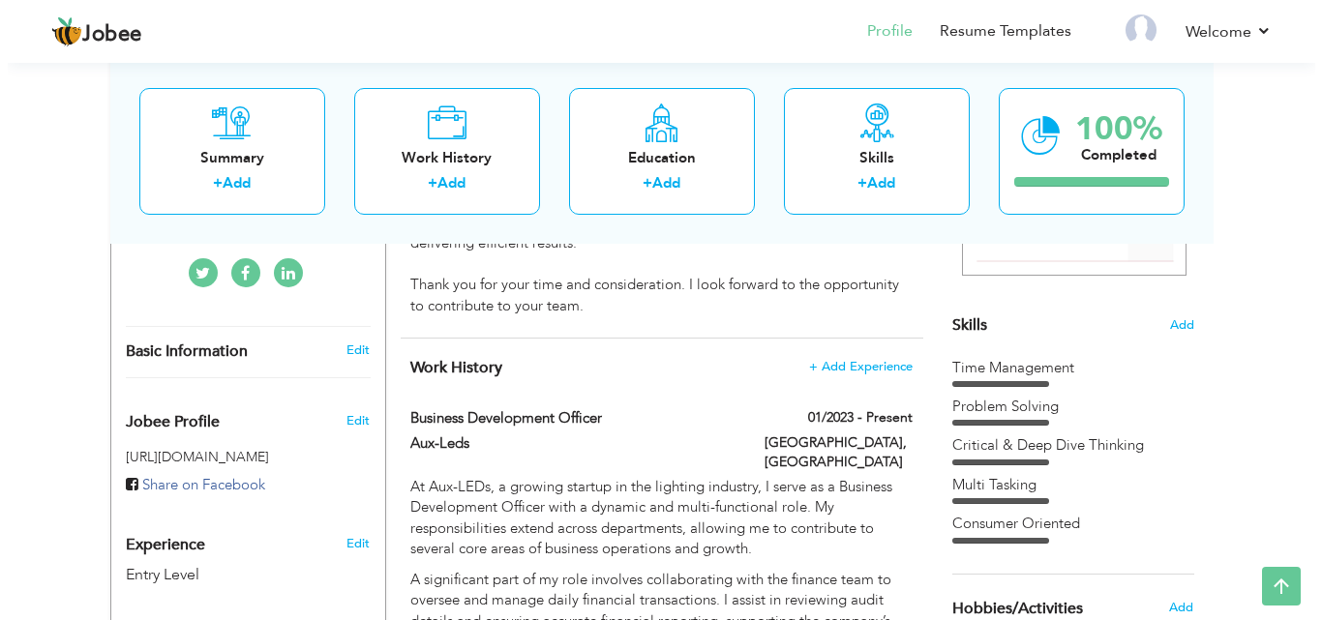
scroll to position [440, 0]
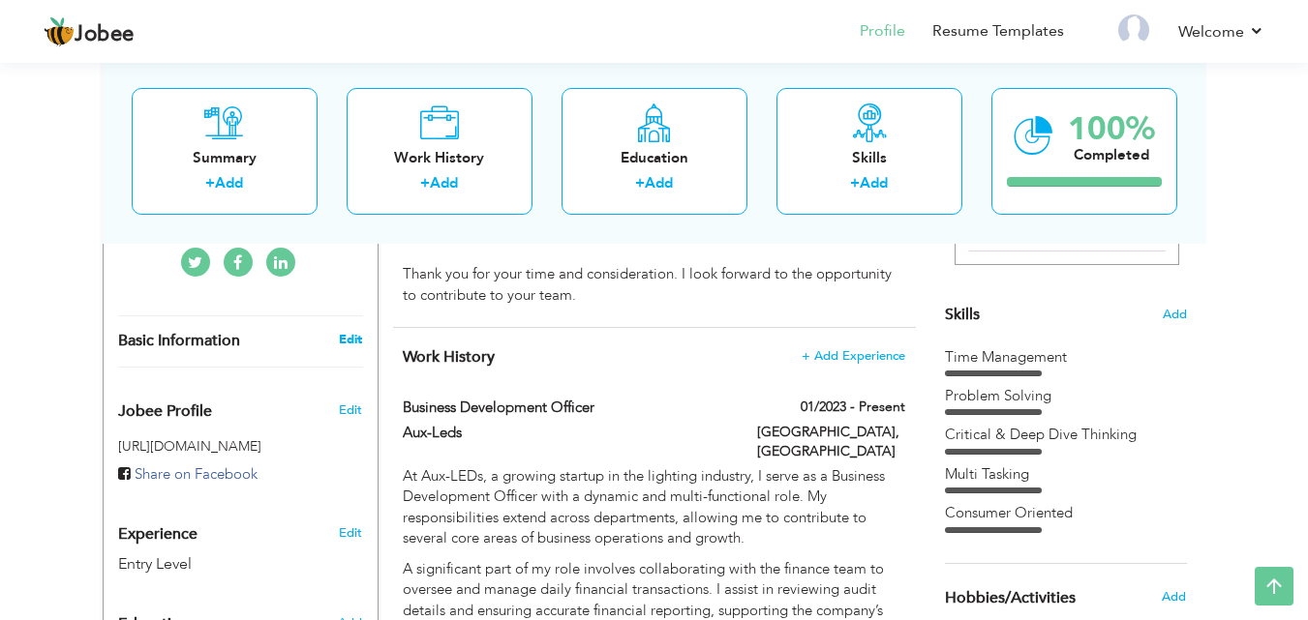
click at [356, 331] on link "Edit" at bounding box center [350, 339] width 23 height 17
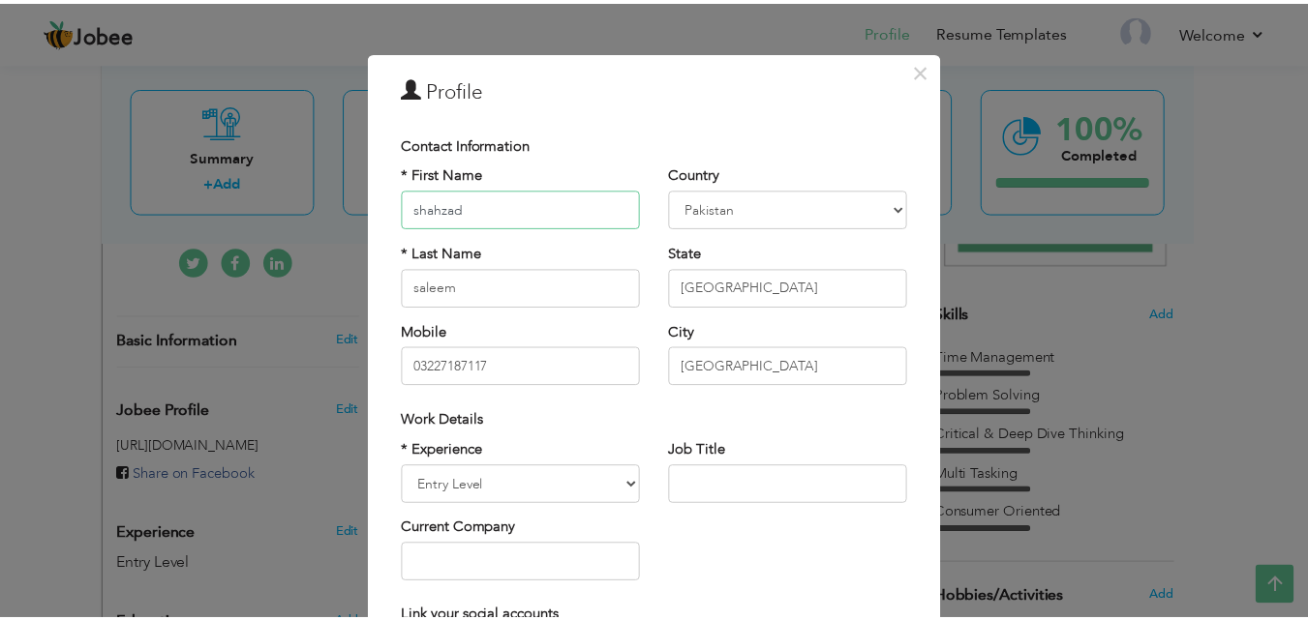
scroll to position [0, 0]
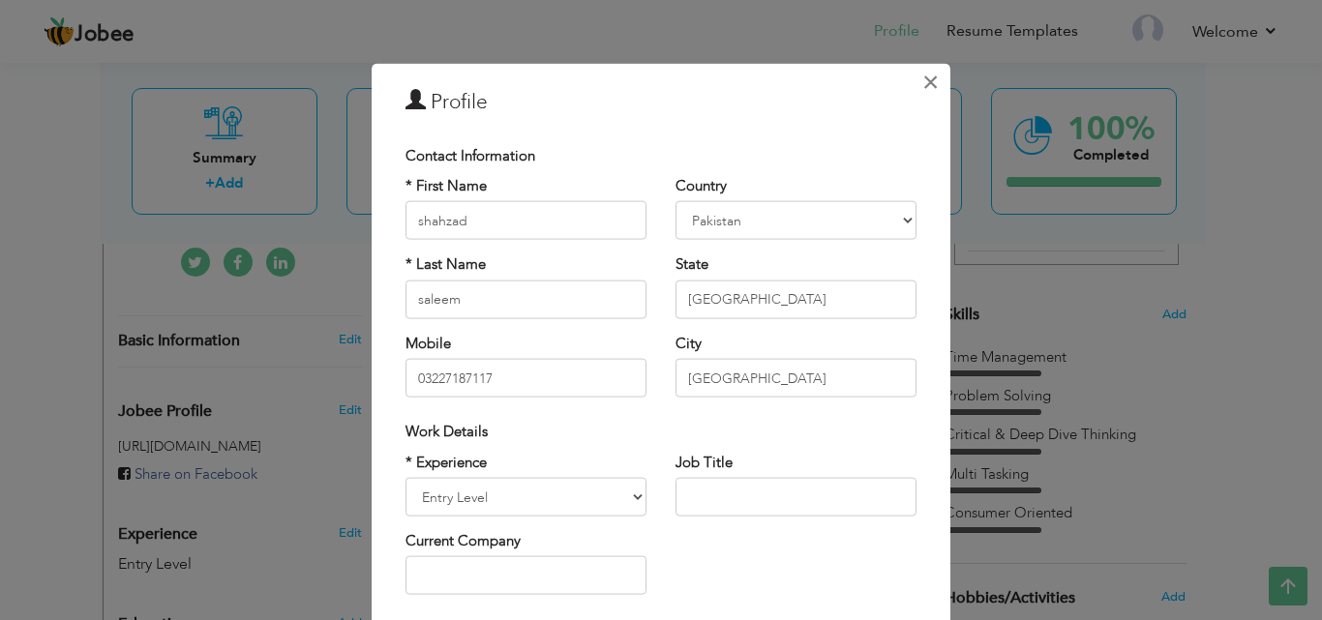
click at [922, 79] on span "×" at bounding box center [930, 81] width 16 height 35
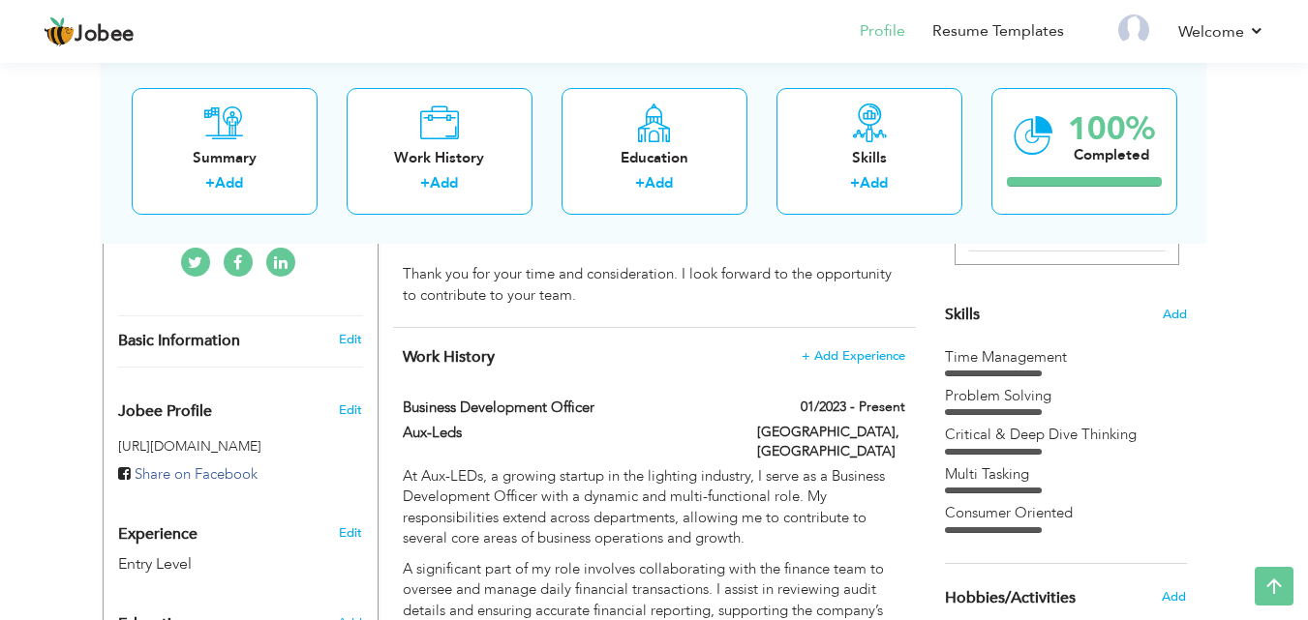
click at [1027, 223] on div "Summary + Add Work History + Add Education + Add Skills + Add 100% Completed" at bounding box center [654, 150] width 1103 height 185
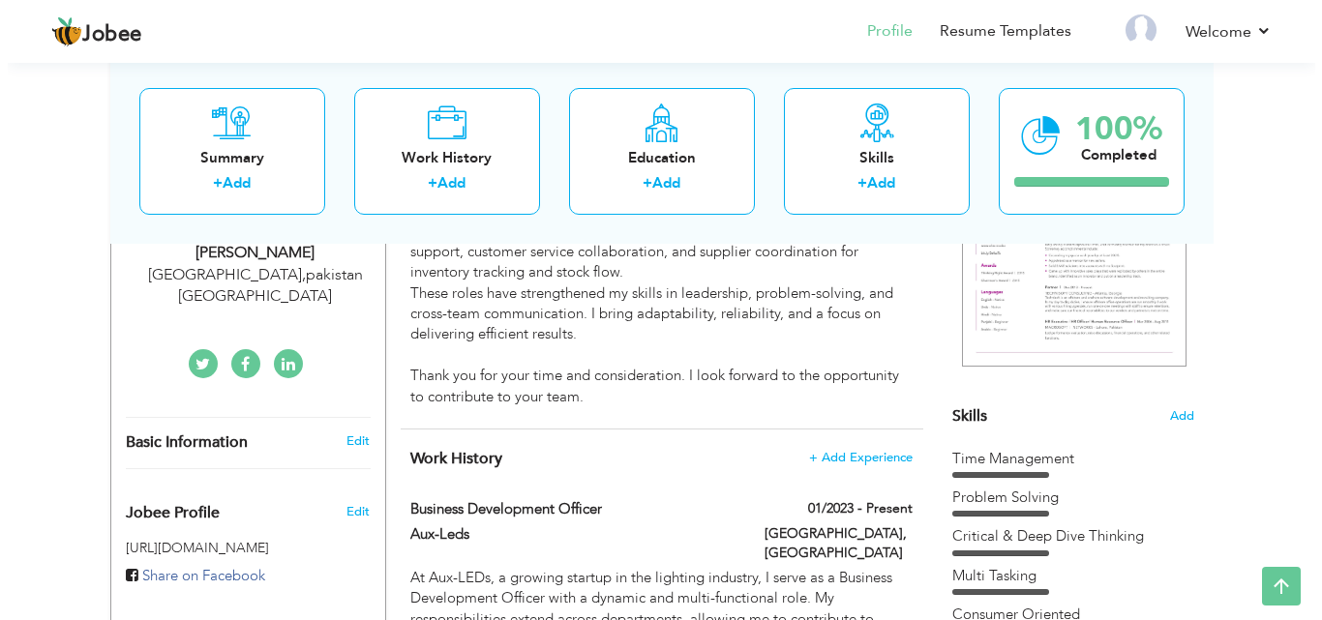
scroll to position [316, 0]
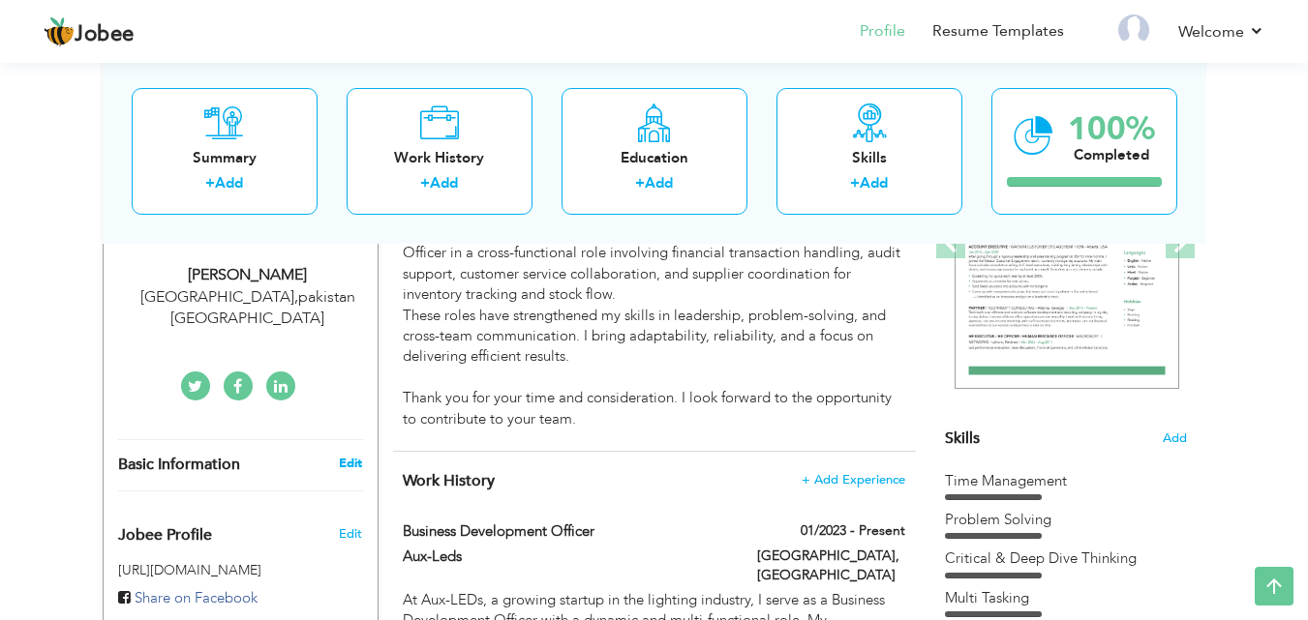
click at [354, 455] on link "Edit" at bounding box center [350, 463] width 23 height 17
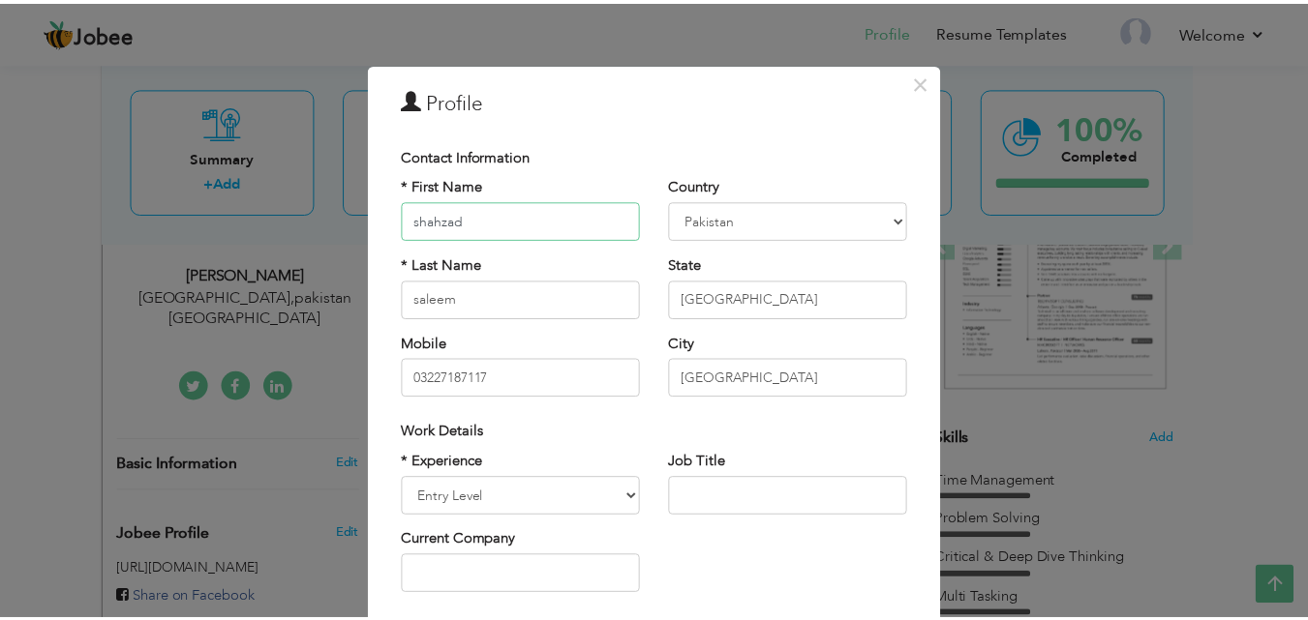
scroll to position [253, 0]
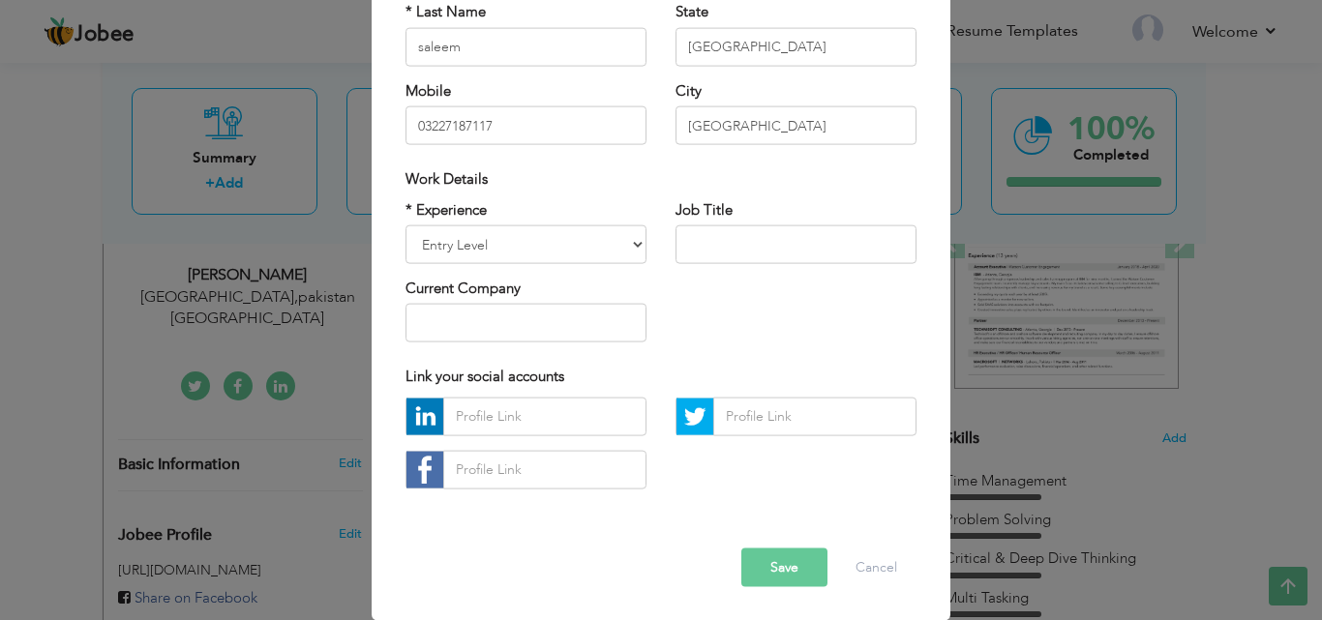
click at [804, 566] on button "Save" at bounding box center [784, 567] width 86 height 39
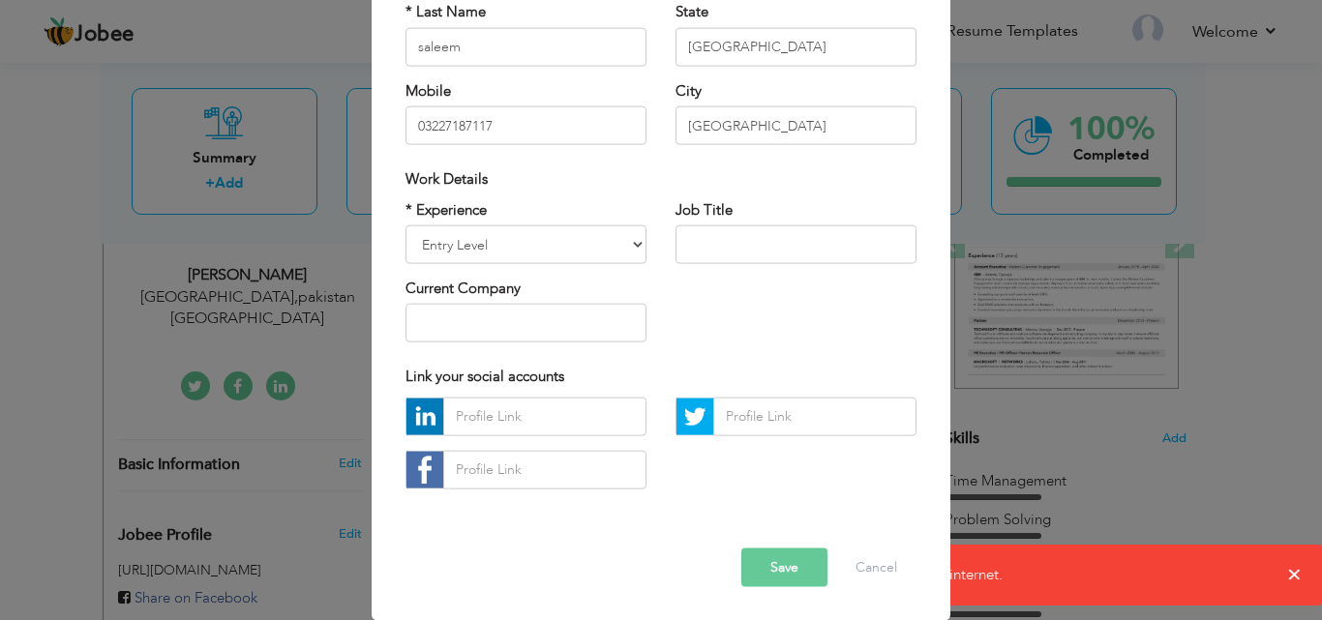
click at [1295, 568] on div "× Profile Contact Information * First Name shahzad * Last Name saleem" at bounding box center [661, 310] width 1322 height 620
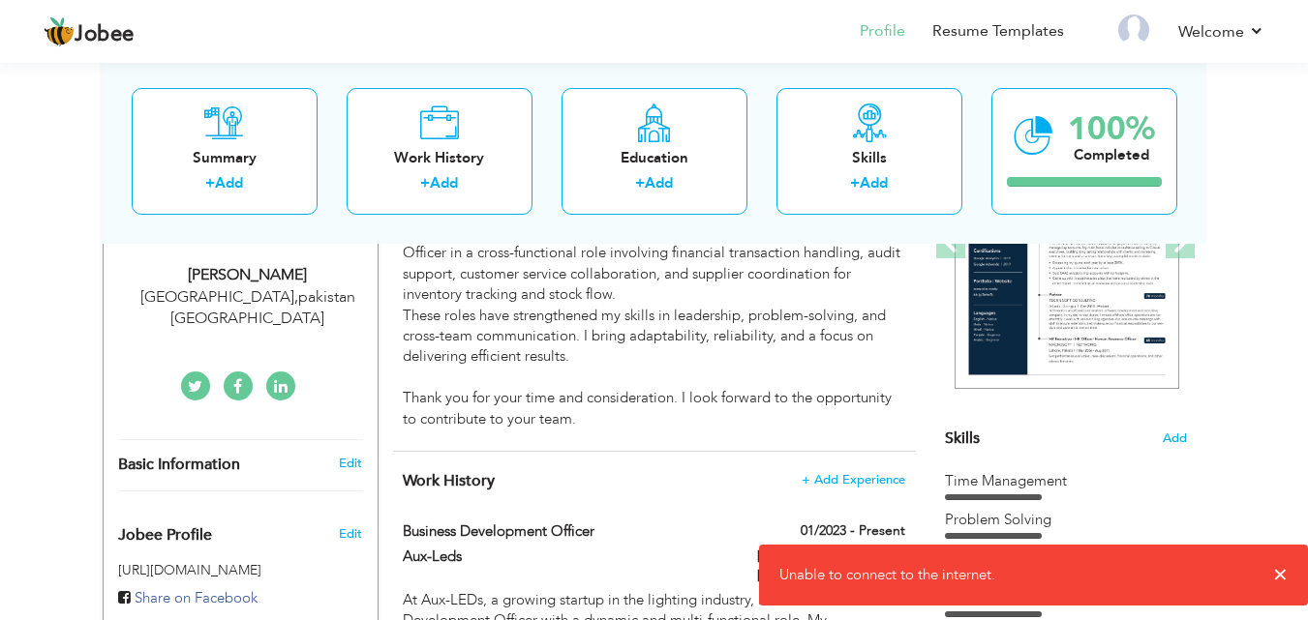
click at [1295, 568] on div "× Unable to connect to the internet." at bounding box center [1033, 575] width 549 height 61
click at [1276, 579] on span "×" at bounding box center [1280, 574] width 15 height 19
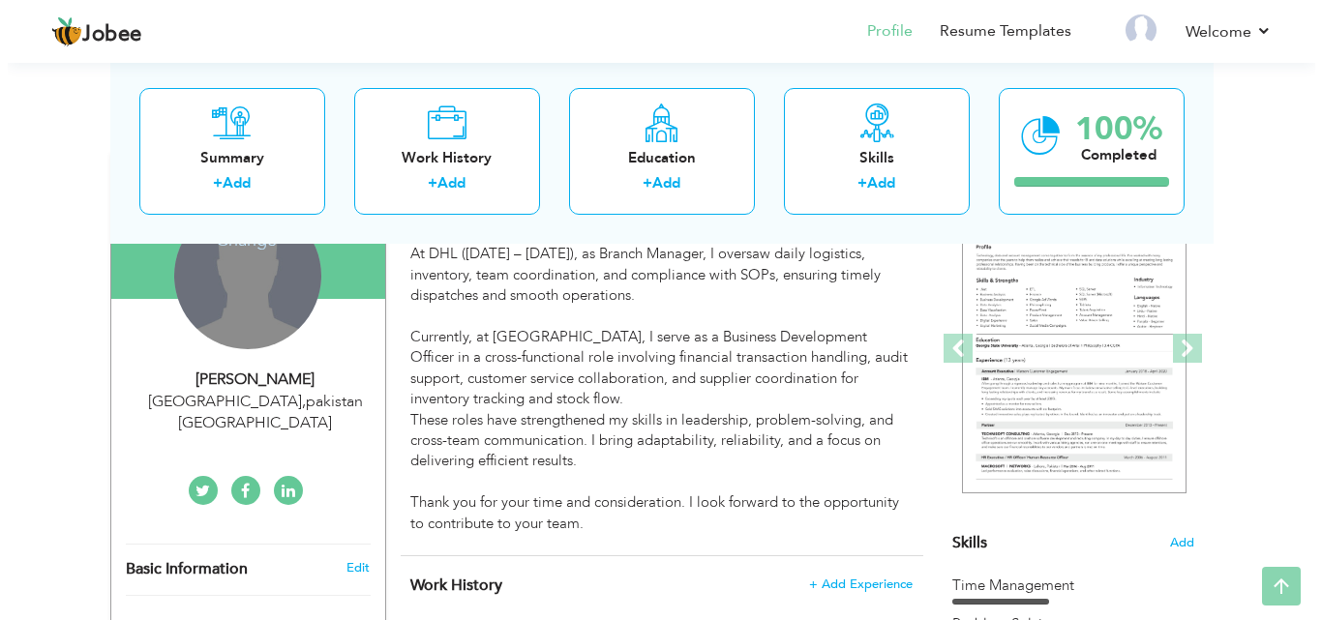
scroll to position [219, 0]
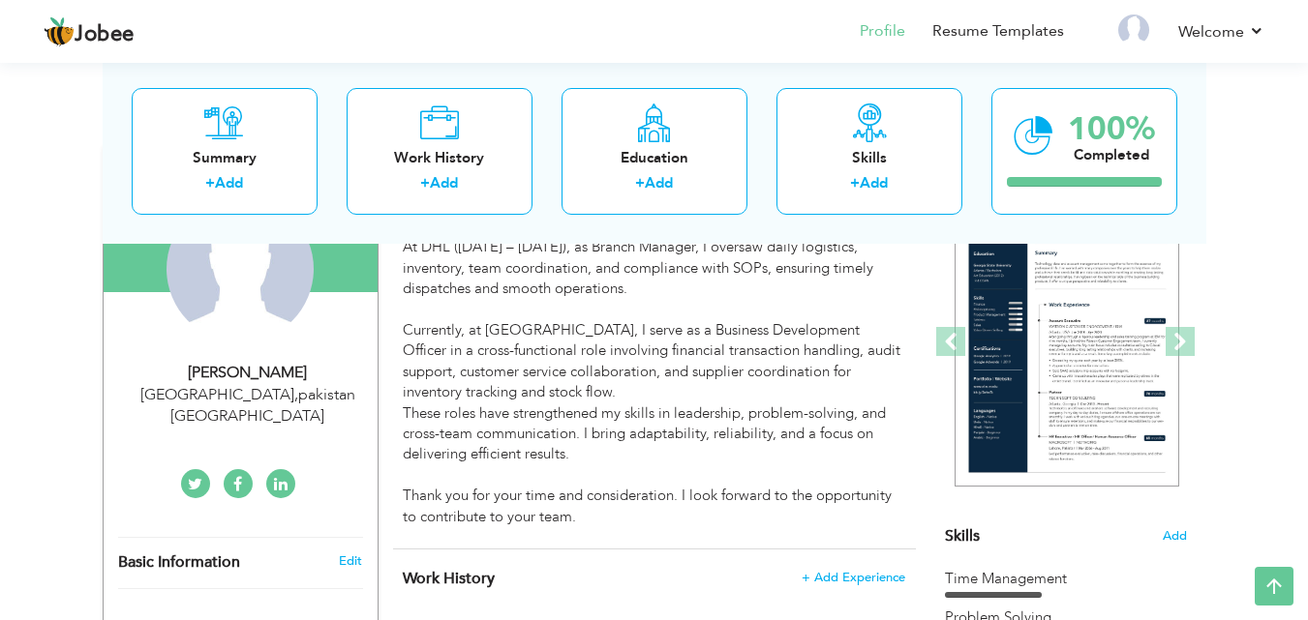
click at [216, 396] on div "lahore , pakistan Pakistan" at bounding box center [247, 406] width 259 height 45
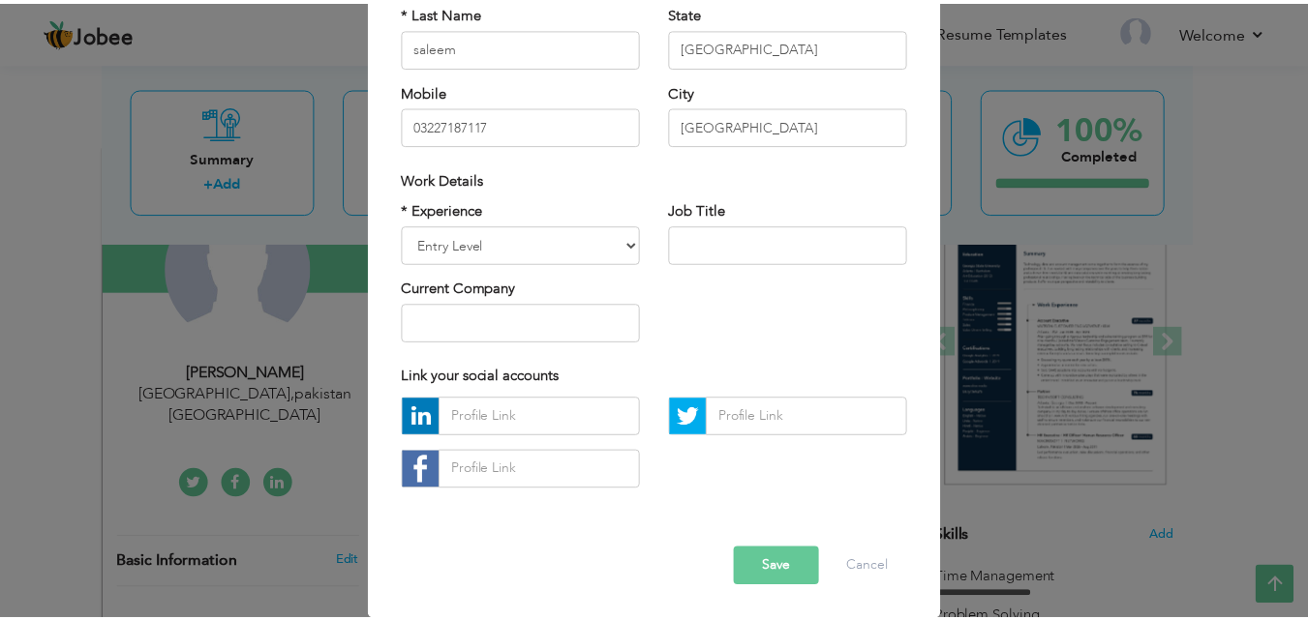
scroll to position [0, 0]
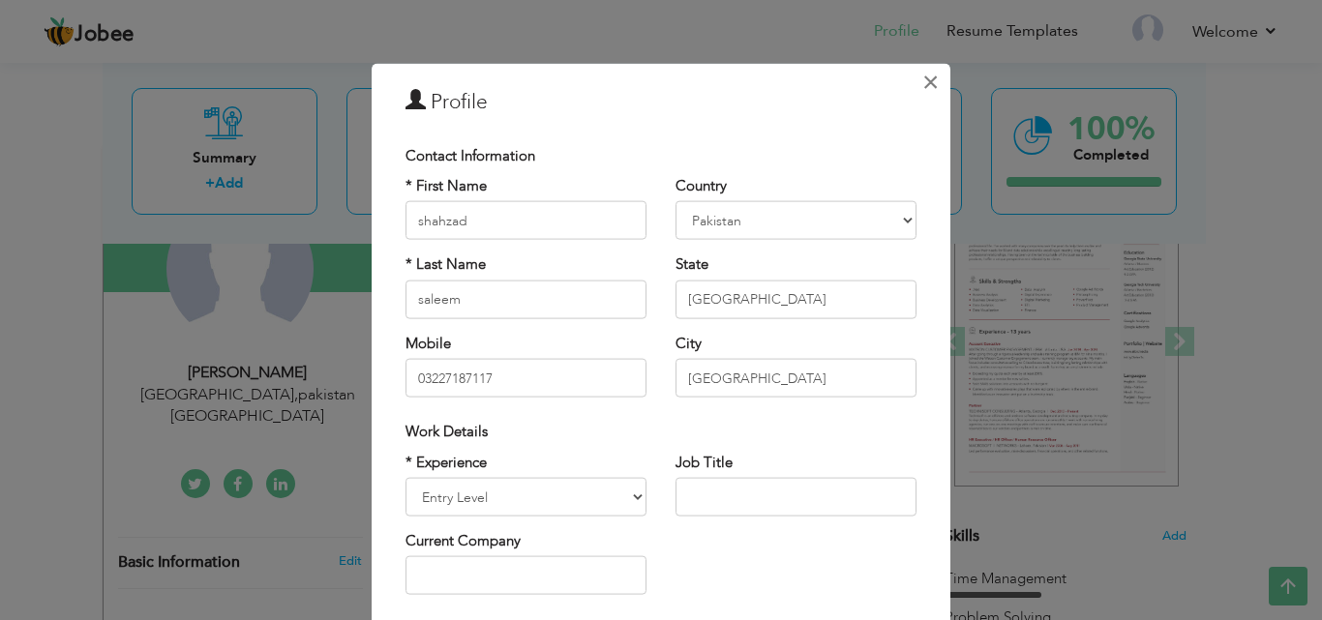
click at [922, 76] on span "×" at bounding box center [930, 81] width 16 height 35
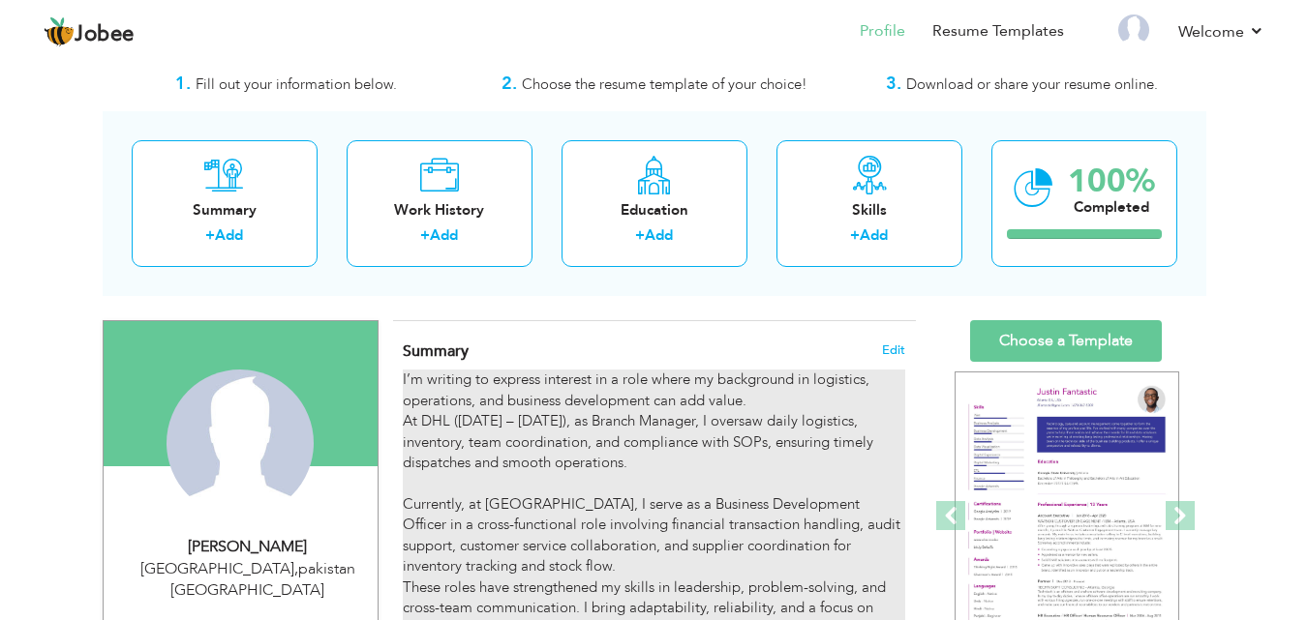
scroll to position [45, 0]
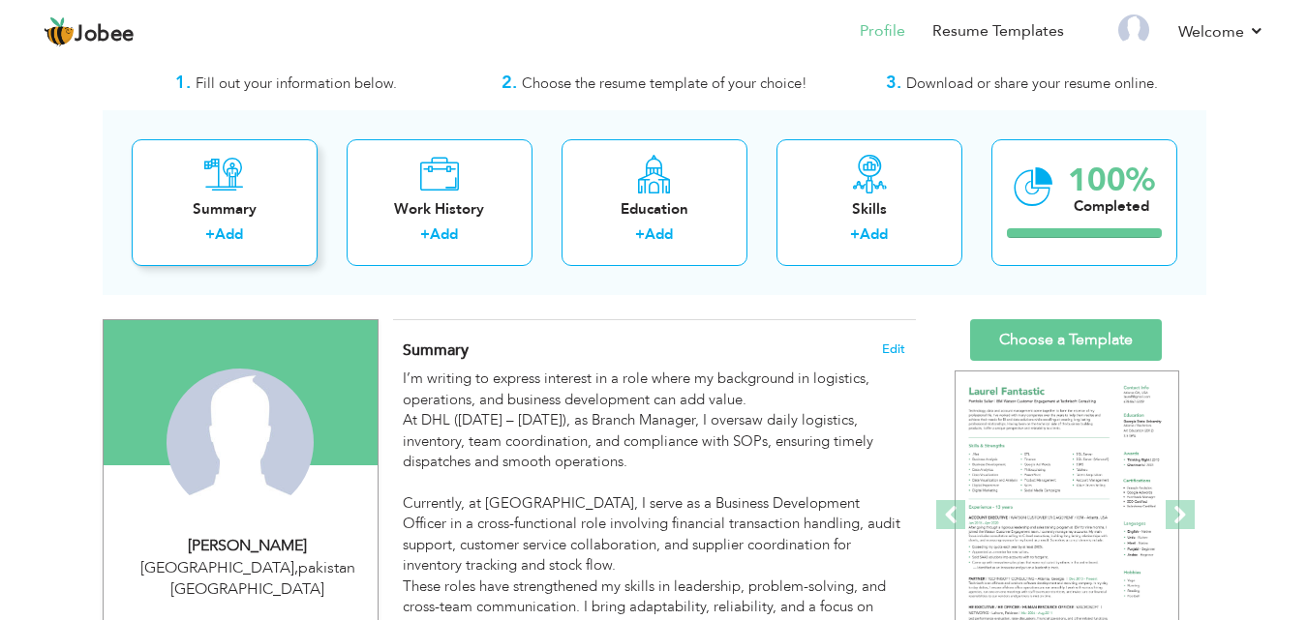
click at [271, 193] on div "Summary + Add" at bounding box center [225, 202] width 186 height 127
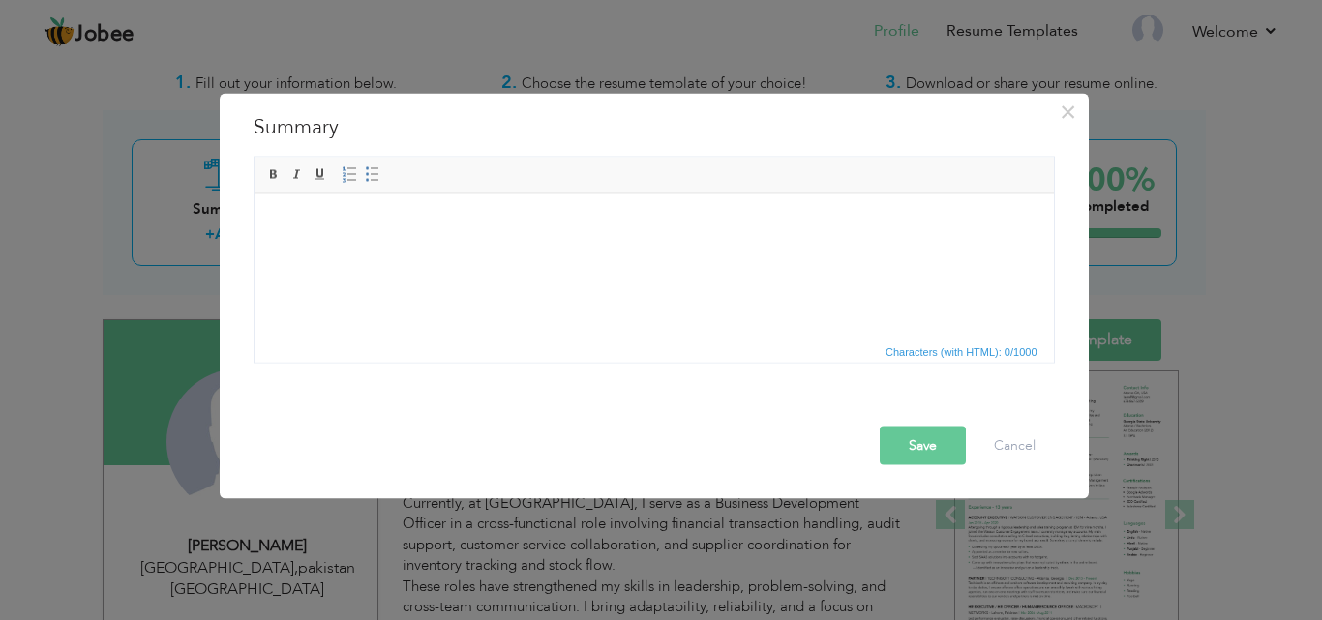
click at [1050, 114] on h3 "Summary" at bounding box center [654, 126] width 801 height 29
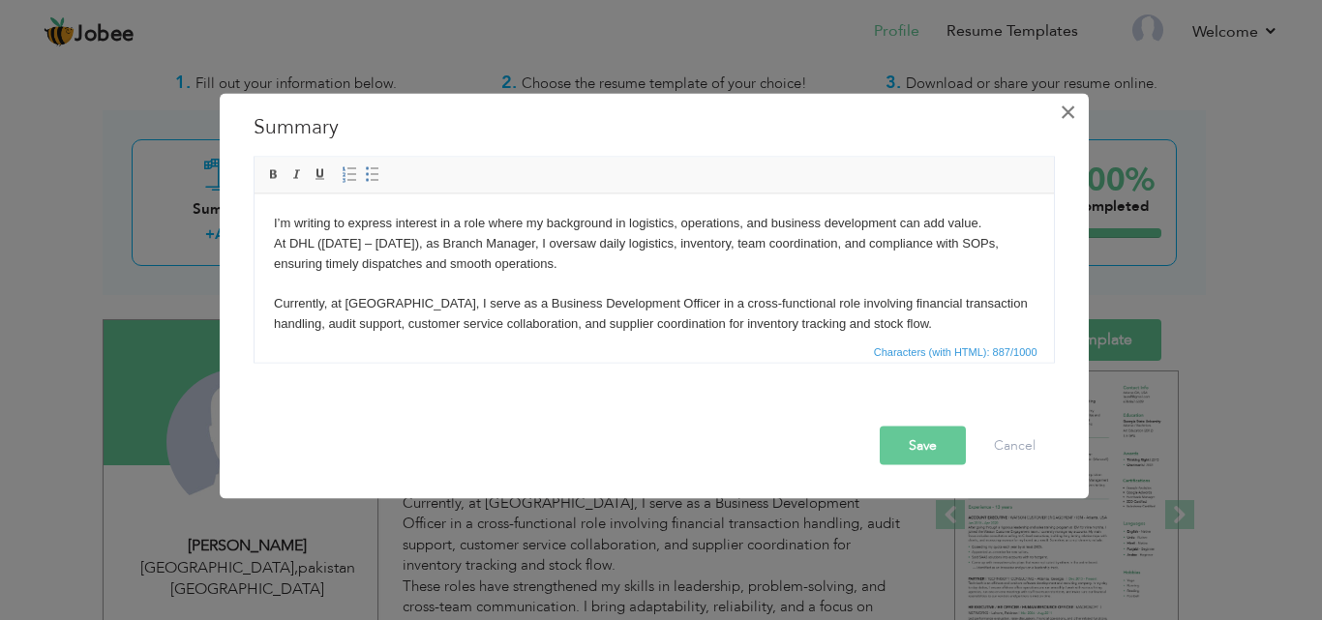
click at [1075, 111] on span "×" at bounding box center [1068, 111] width 16 height 35
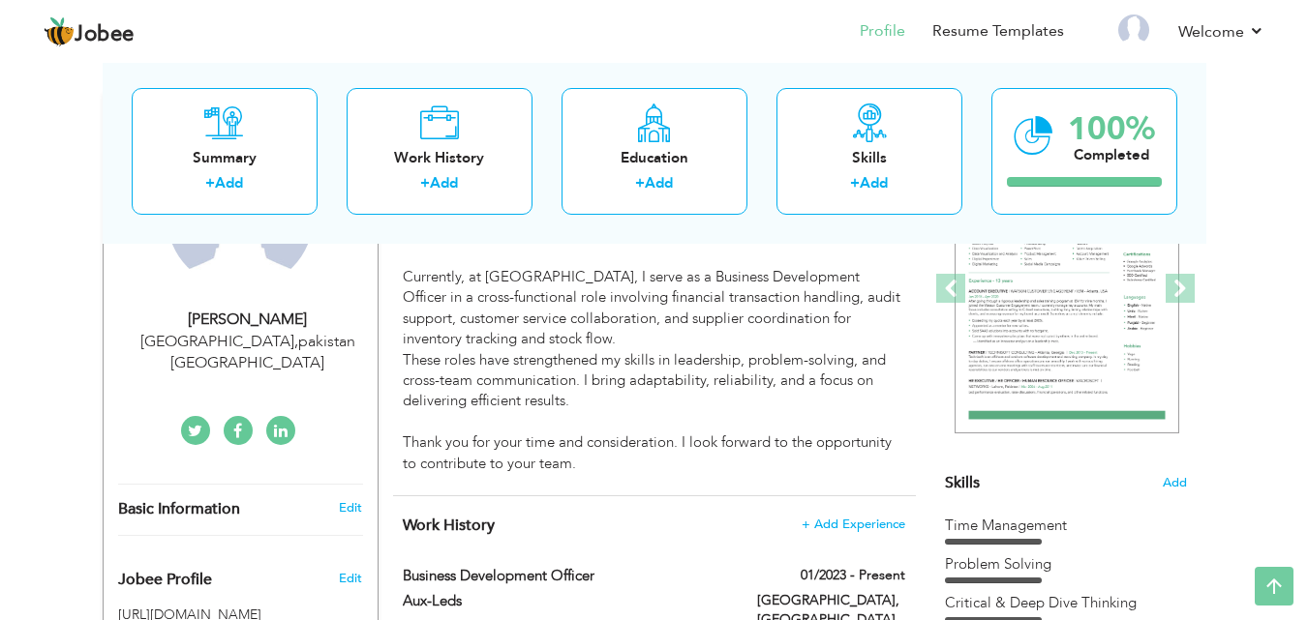
scroll to position [0, 0]
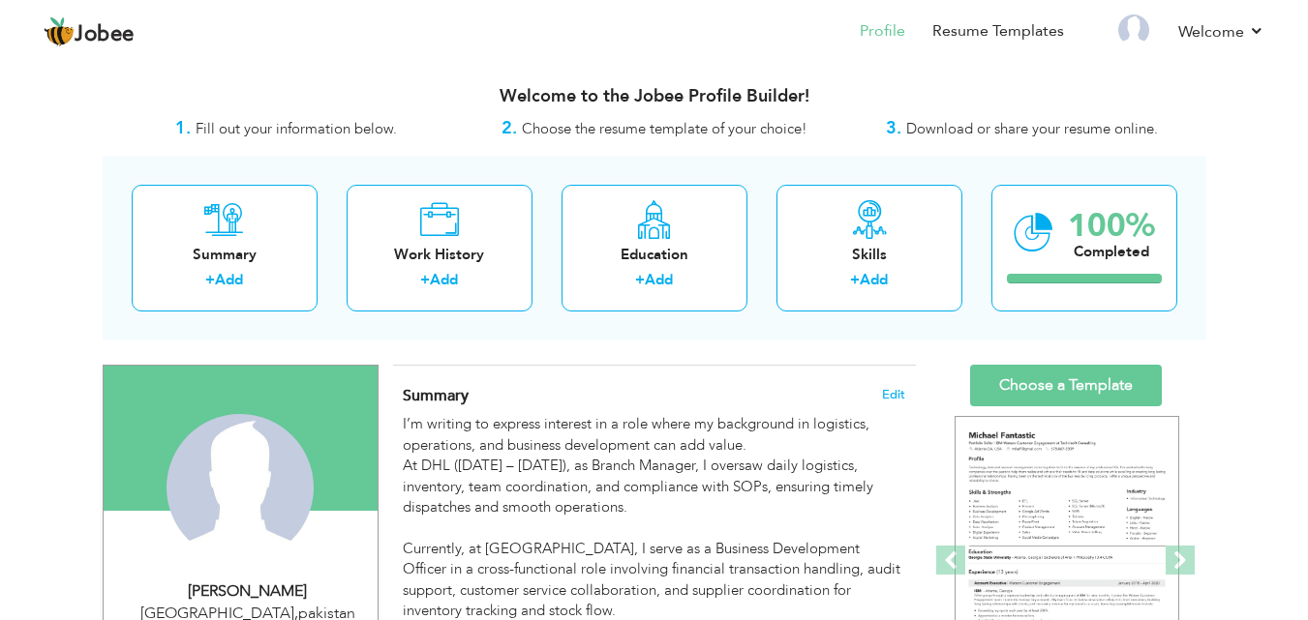
click at [1016, 122] on span "Download or share your resume online." at bounding box center [1032, 128] width 252 height 19
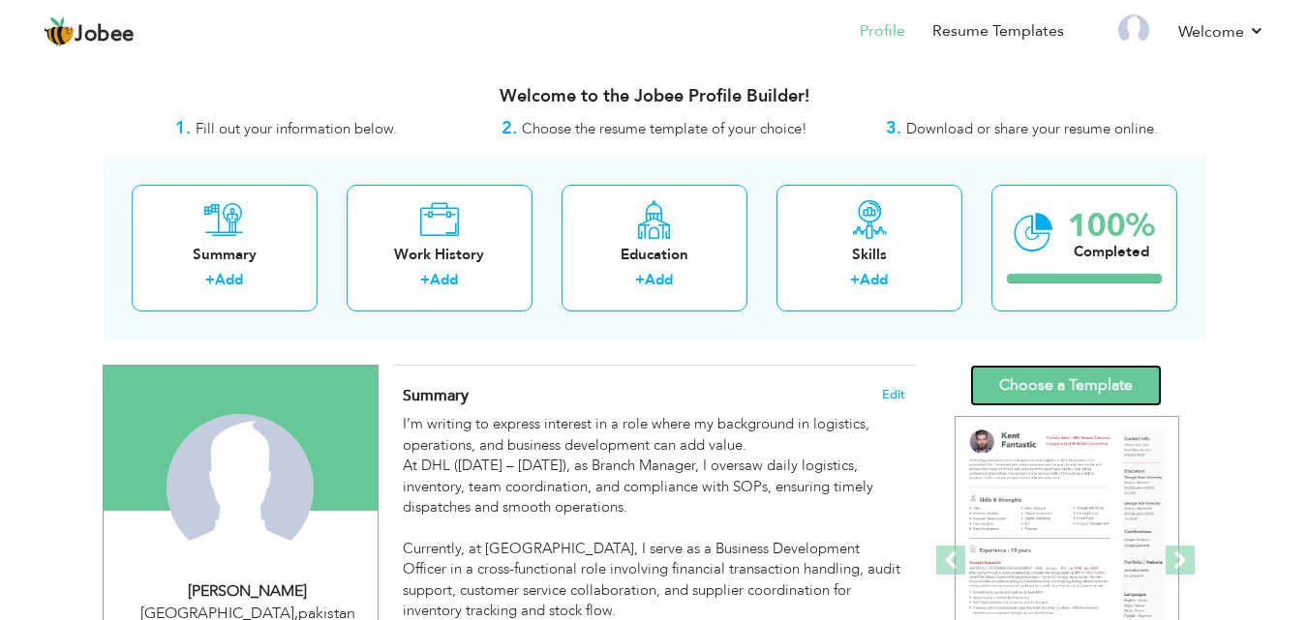
click at [1051, 391] on link "Choose a Template" at bounding box center [1066, 386] width 192 height 42
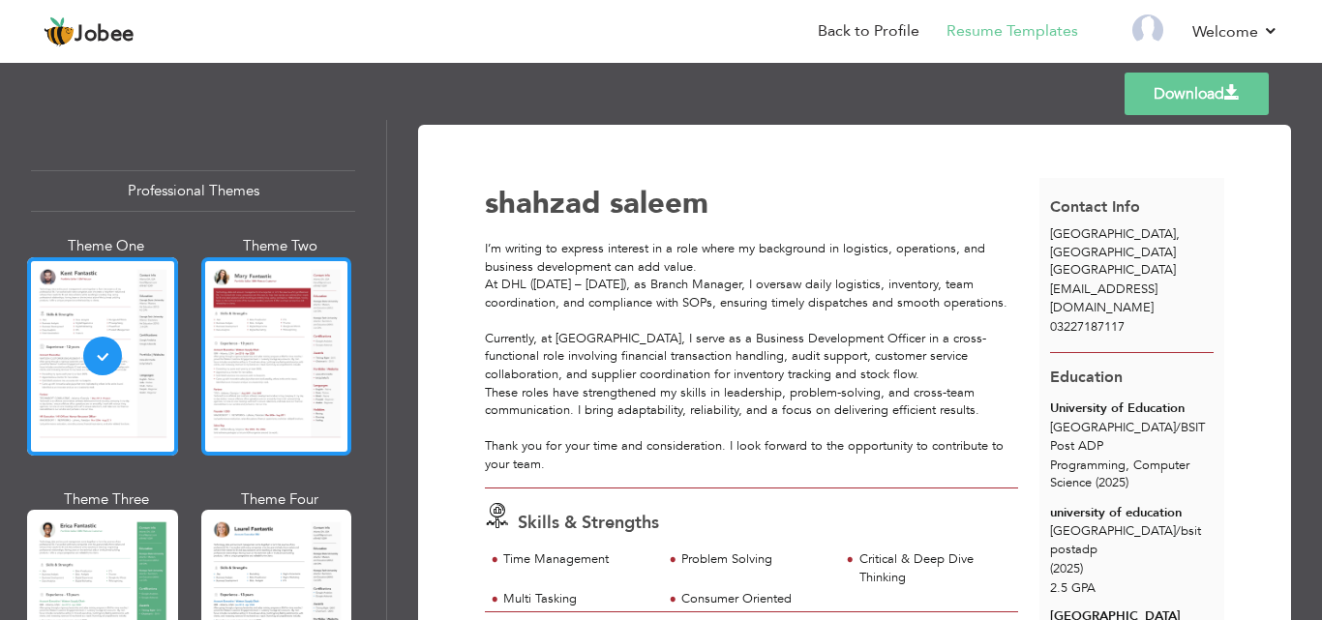
click at [277, 343] on div at bounding box center [276, 356] width 151 height 198
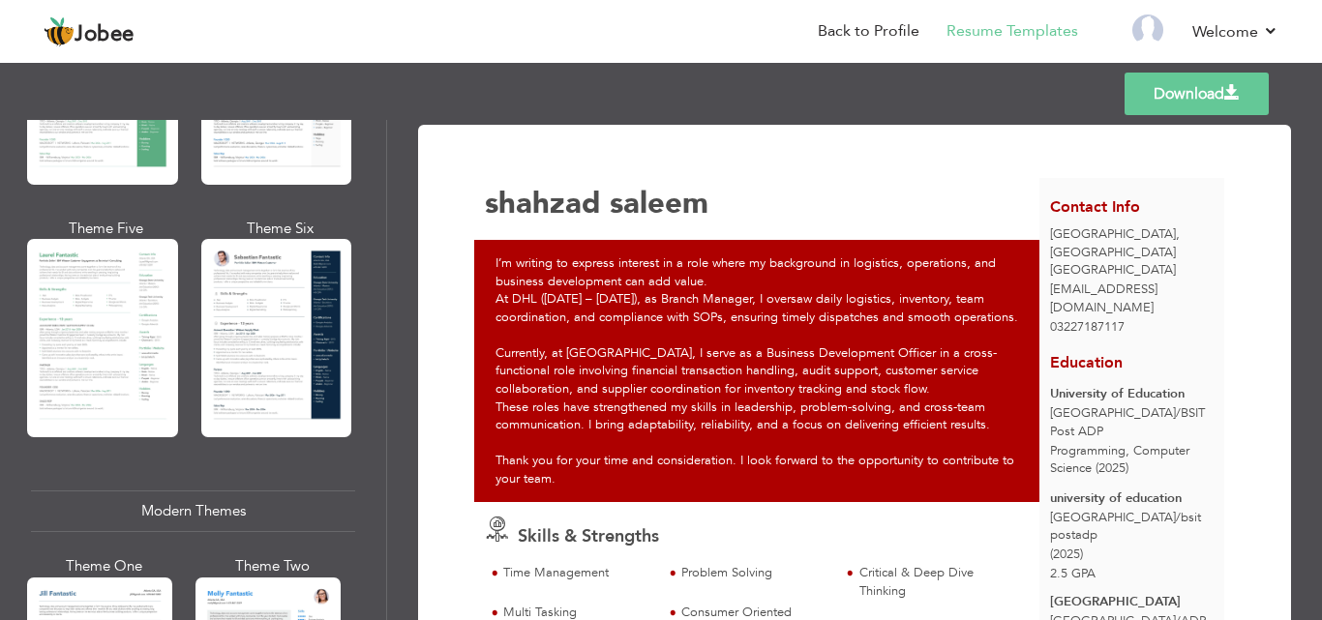
scroll to position [490, 0]
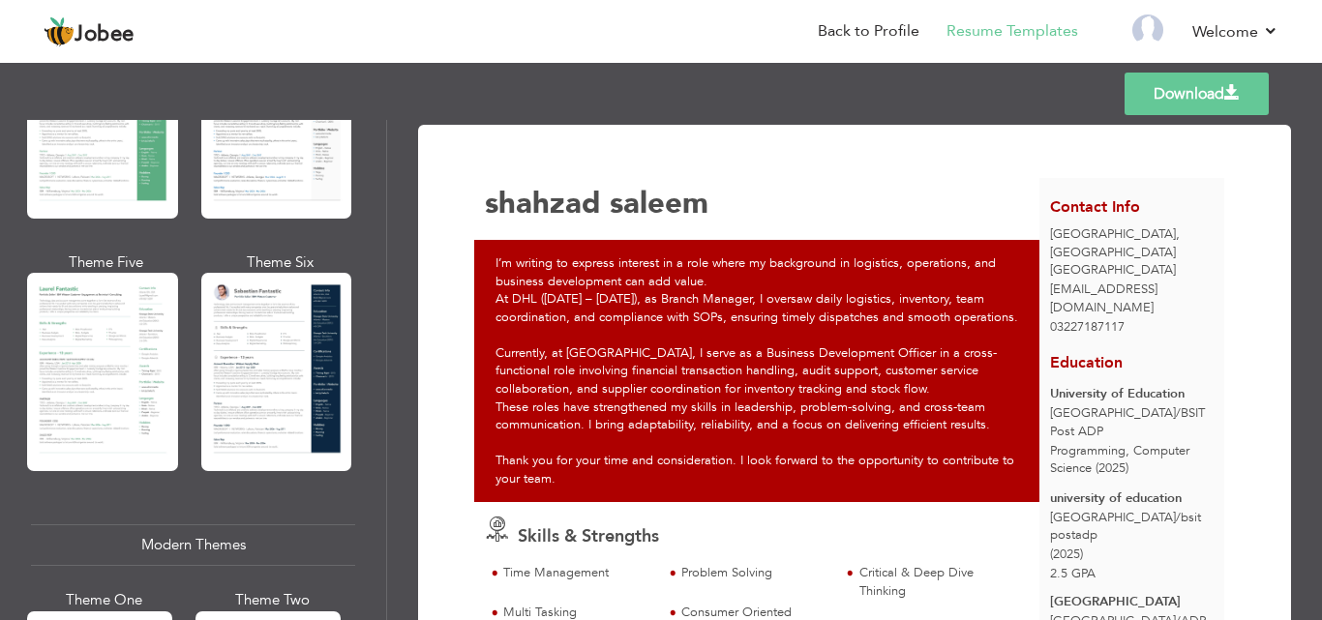
click at [285, 413] on div at bounding box center [276, 372] width 151 height 198
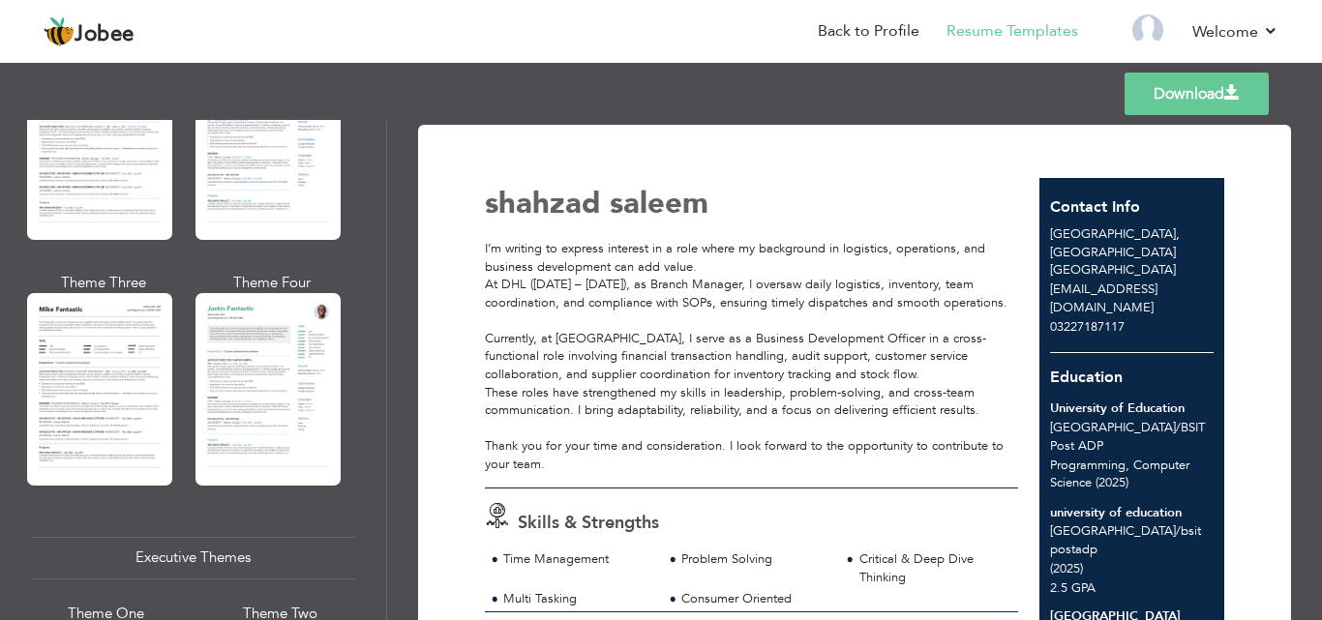
scroll to position [1054, 0]
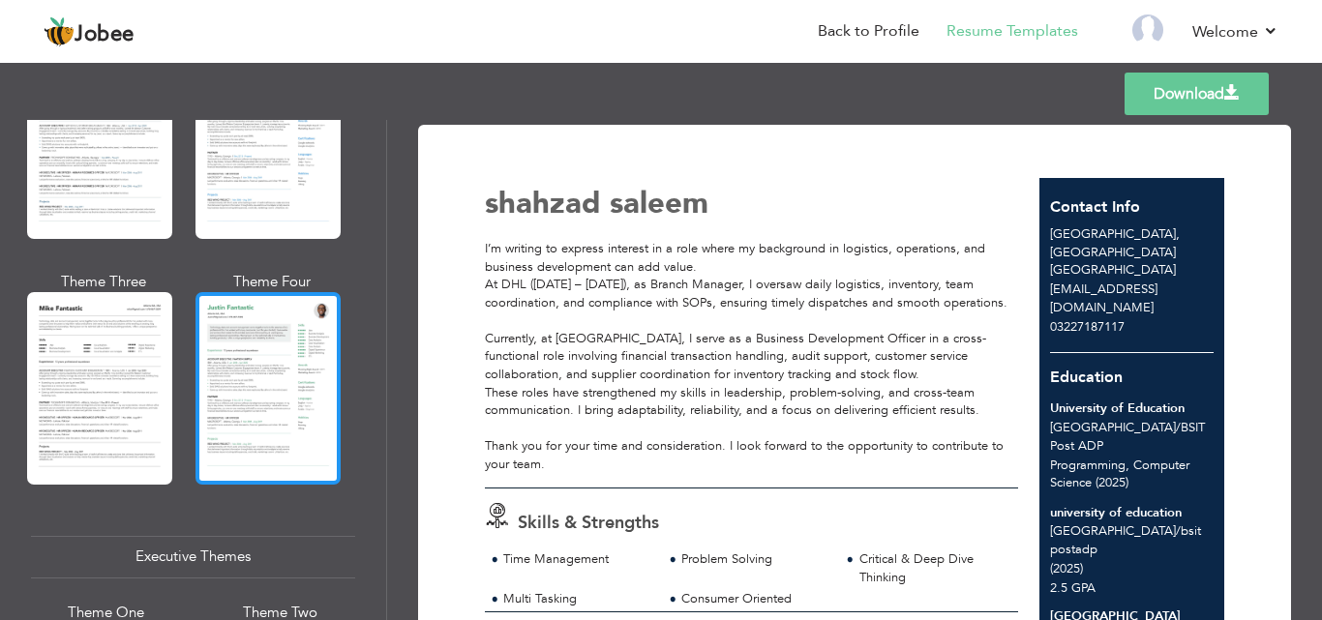
click at [244, 367] on div at bounding box center [268, 388] width 145 height 192
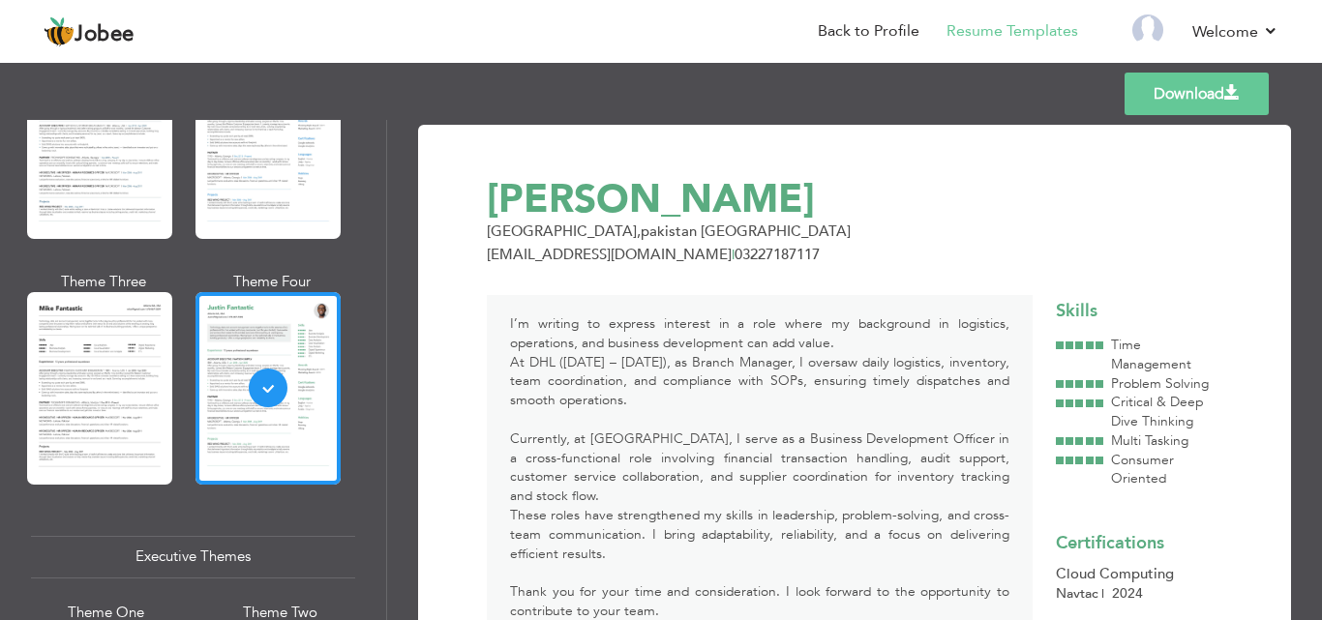
scroll to position [0, 0]
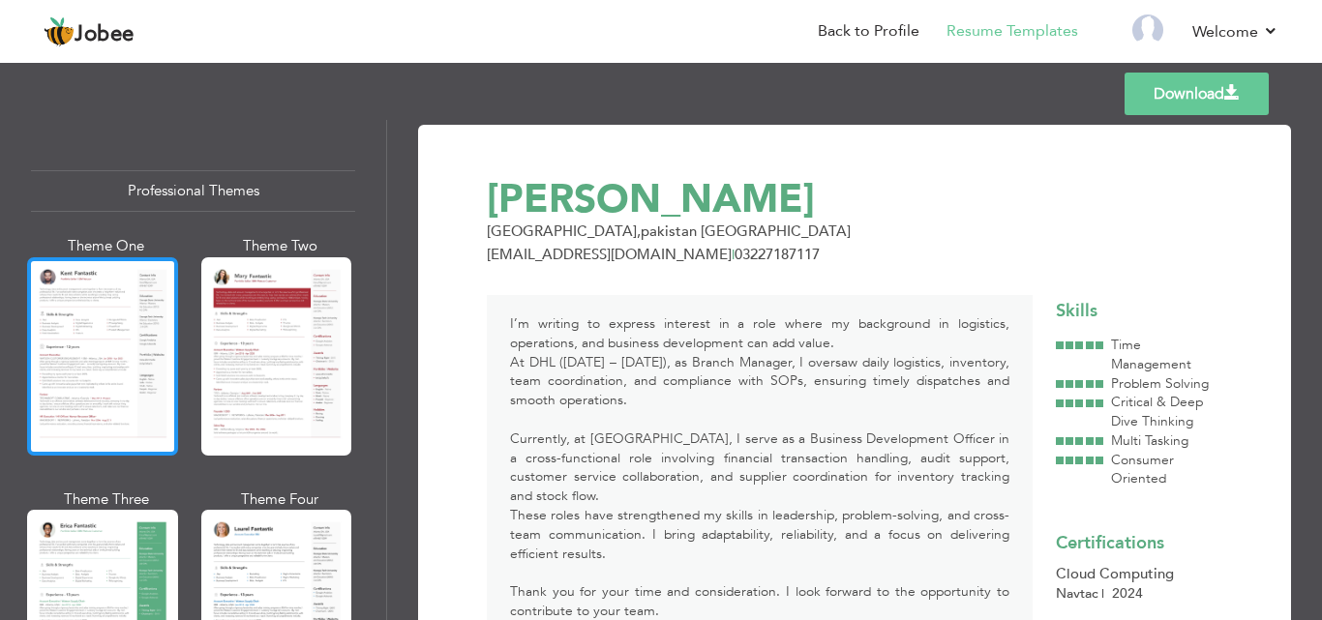
click at [115, 331] on div at bounding box center [102, 356] width 151 height 198
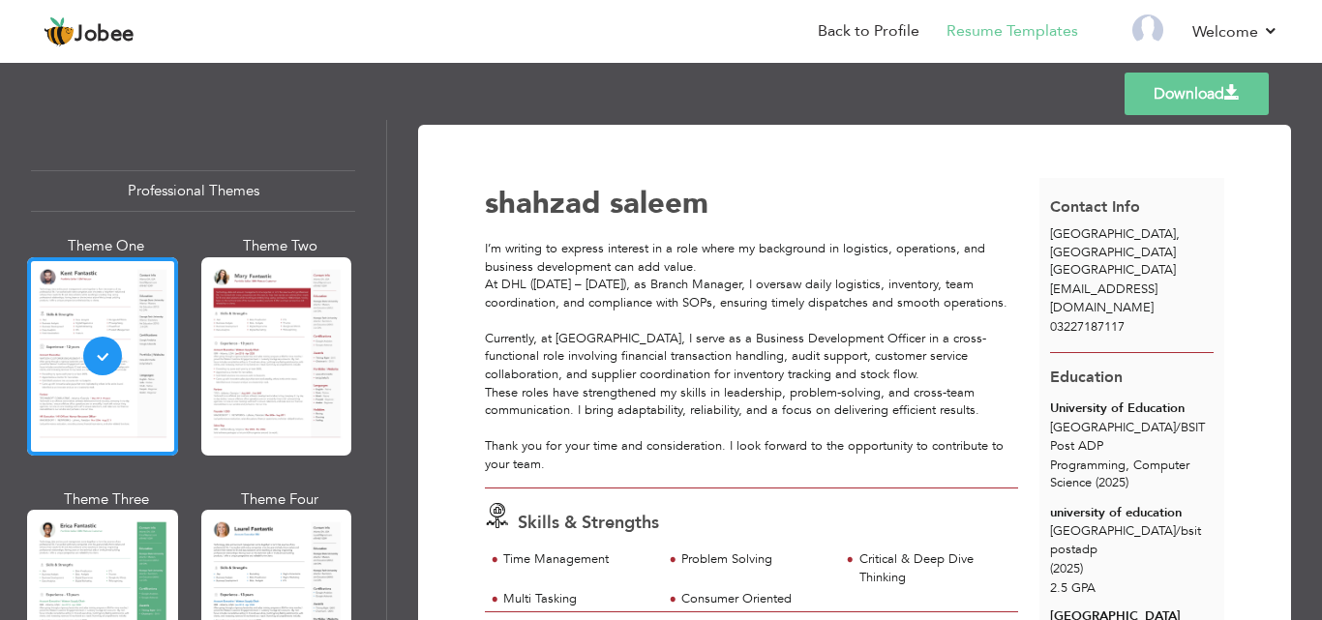
click at [1182, 111] on link "Download" at bounding box center [1197, 94] width 144 height 43
